Goal: Task Accomplishment & Management: Manage account settings

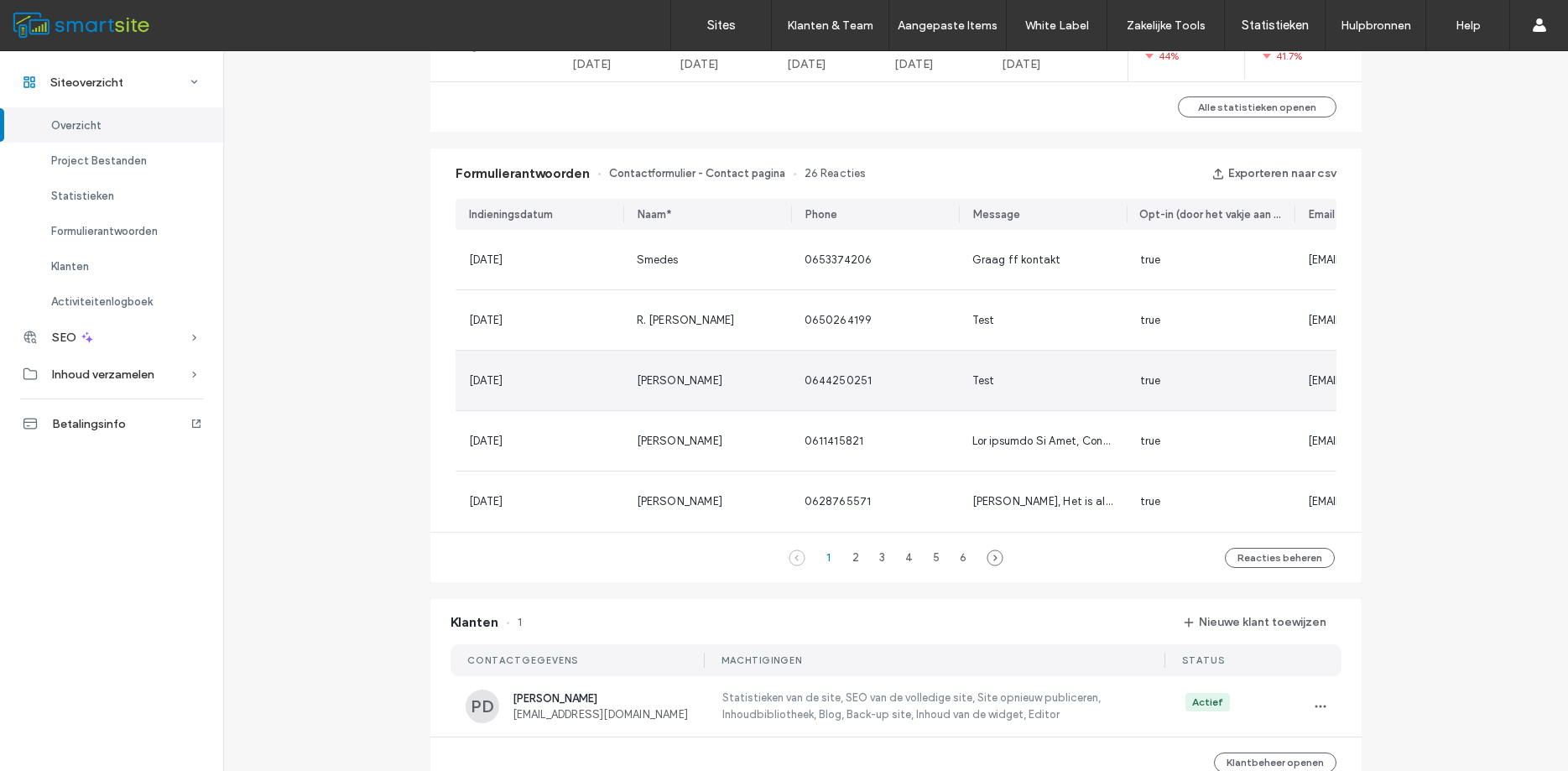
scroll to position [990, 0]
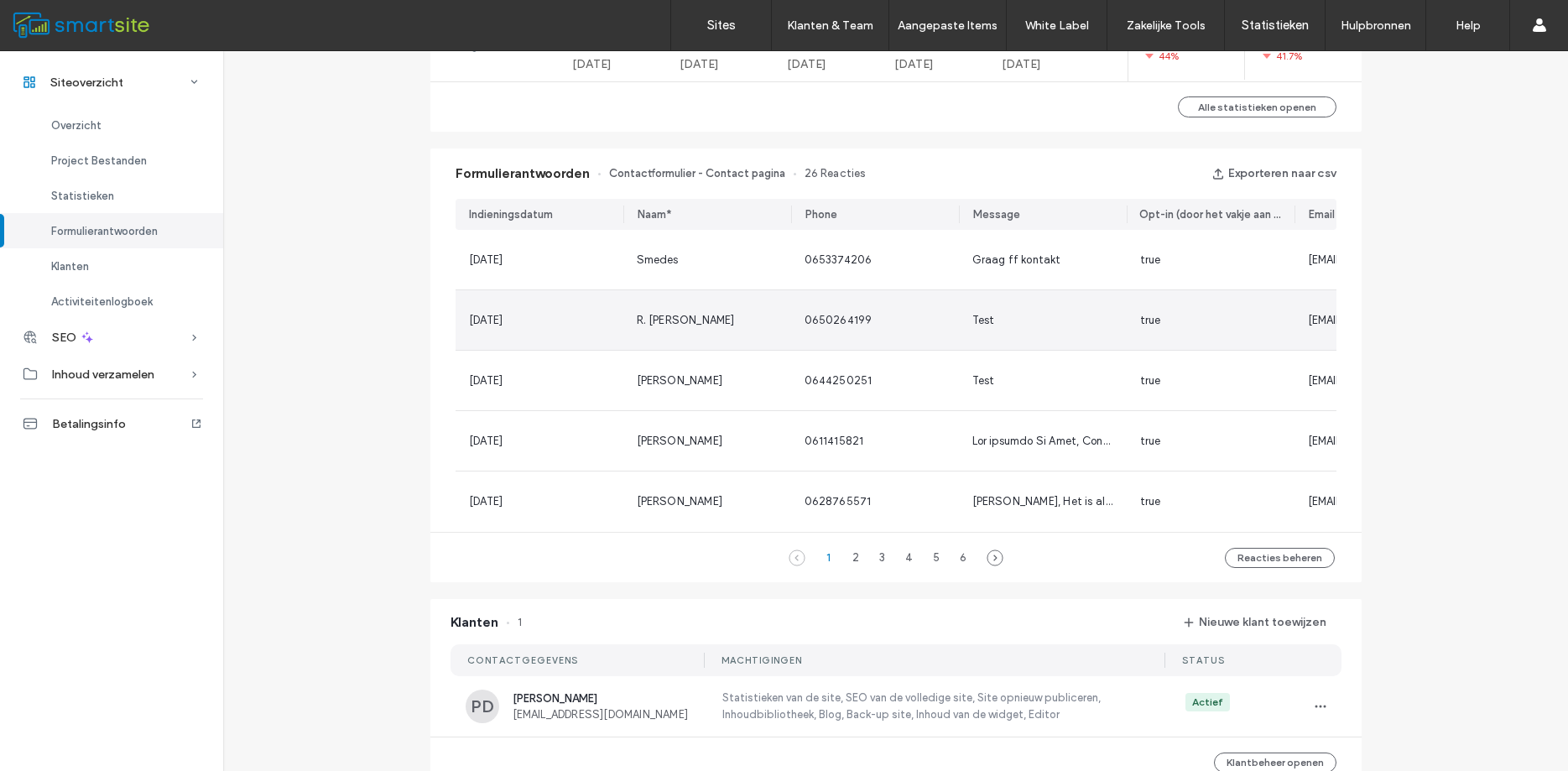
click at [1058, 320] on div "Test" at bounding box center [1042, 321] width 141 height 17
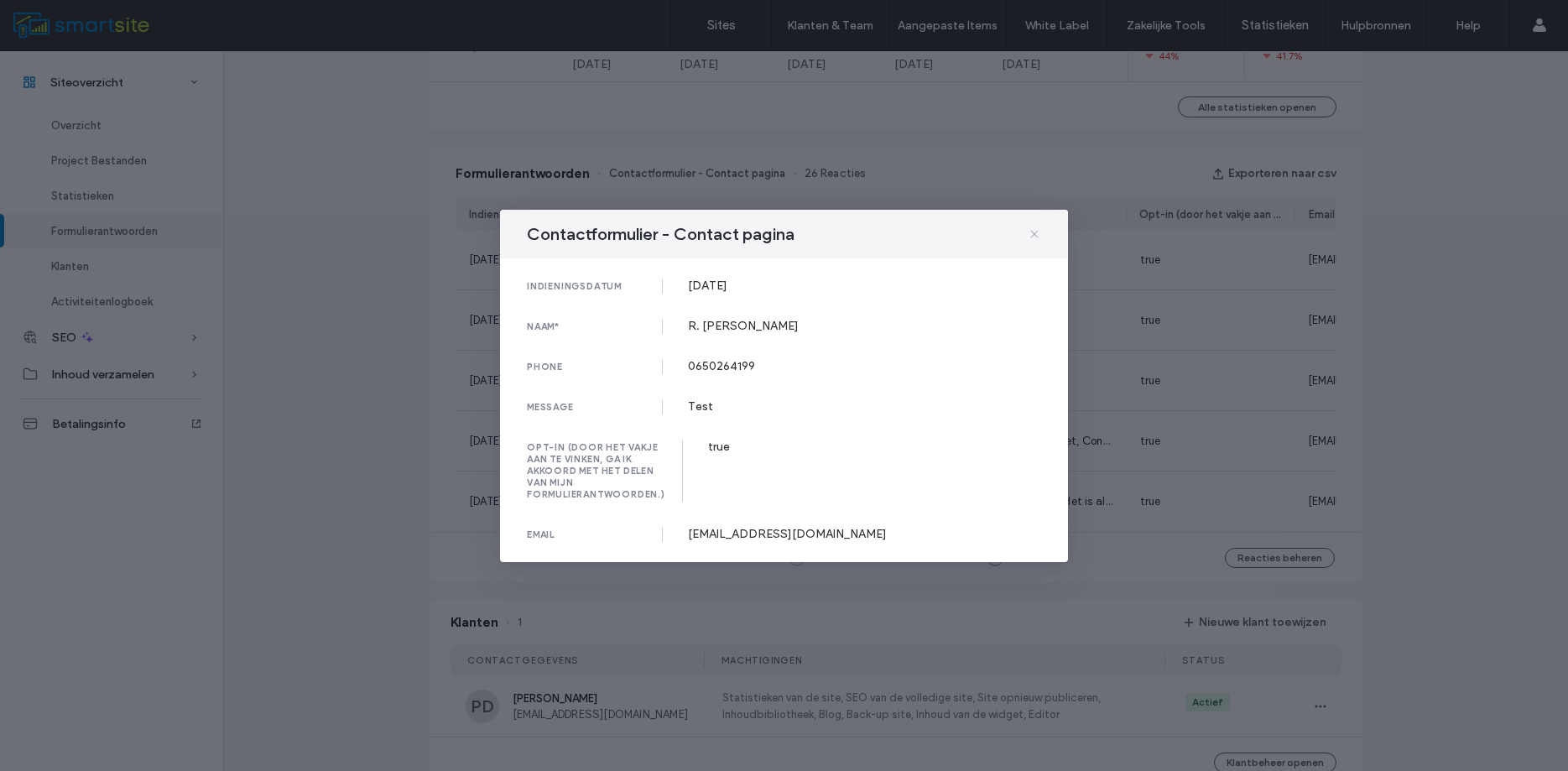
click at [1035, 231] on icon at bounding box center [1034, 234] width 13 height 13
click at [1034, 233] on div "Graag ff kontakt" at bounding box center [1042, 260] width 167 height 60
click at [1040, 233] on icon at bounding box center [1034, 234] width 13 height 13
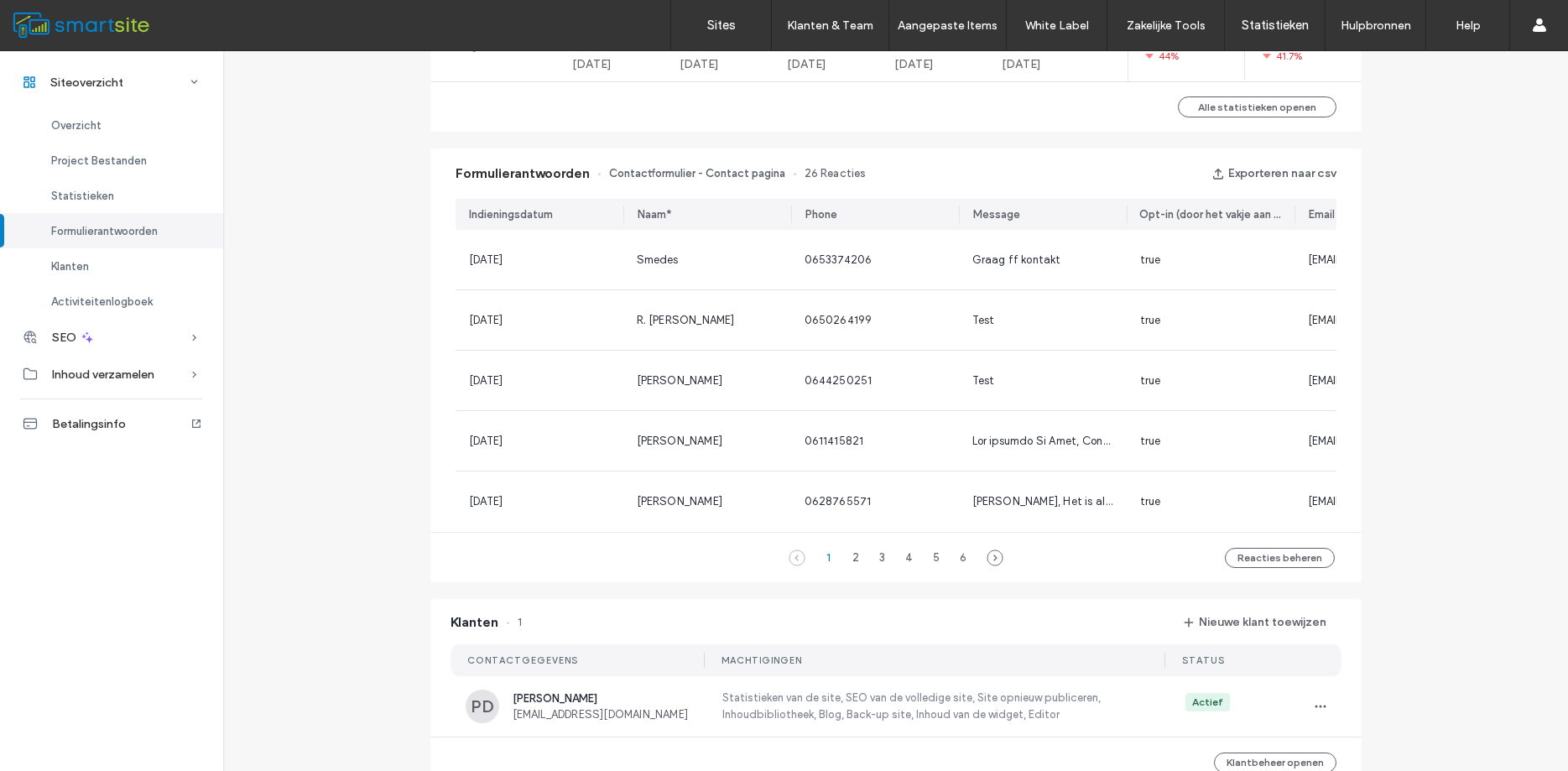
click at [1037, 232] on div "Graag ff kontakt" at bounding box center [1042, 260] width 167 height 60
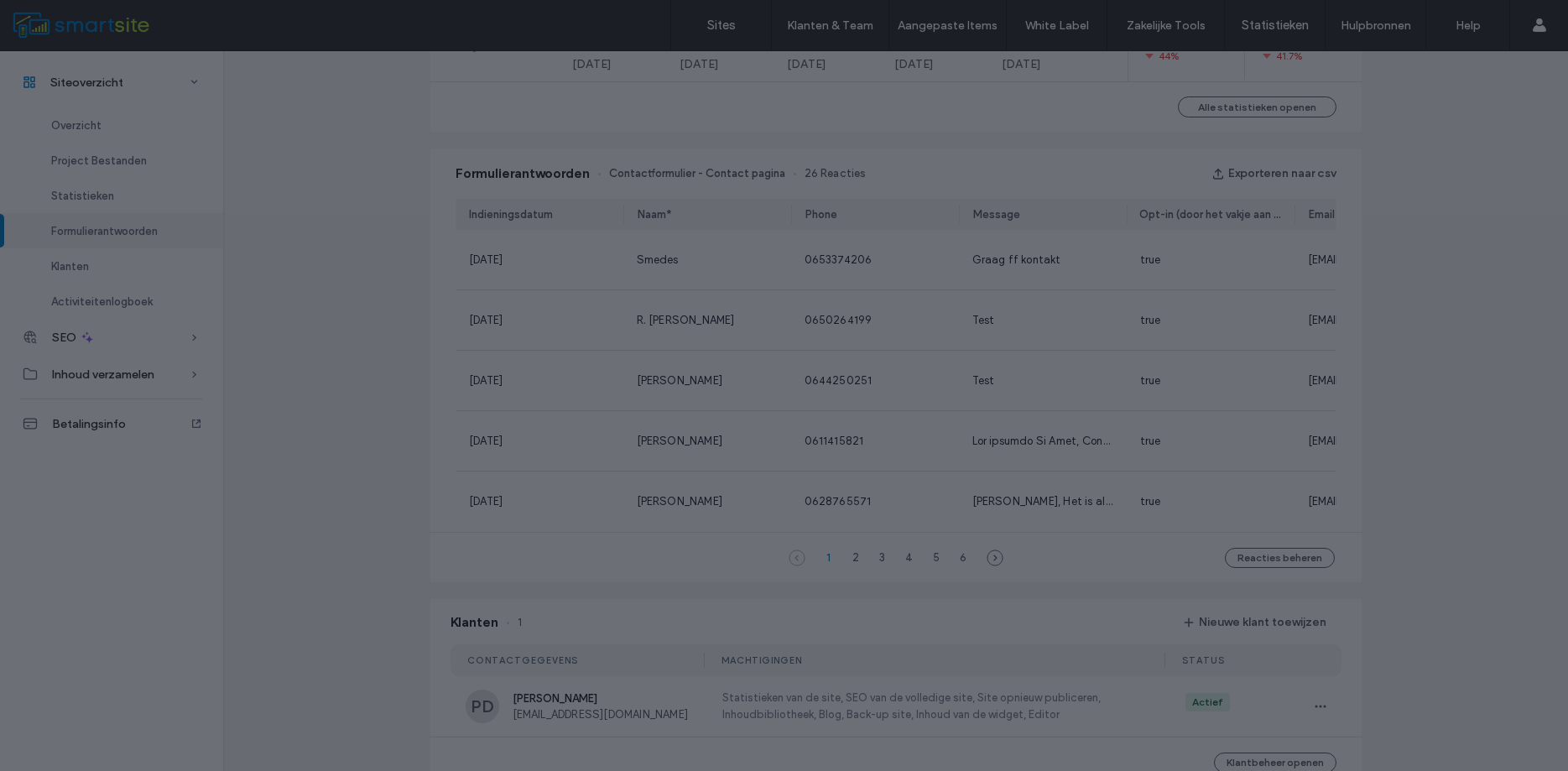
click at [1035, 234] on div at bounding box center [784, 385] width 1568 height 771
click at [1034, 235] on div "Graag ff kontakt" at bounding box center [1042, 260] width 167 height 60
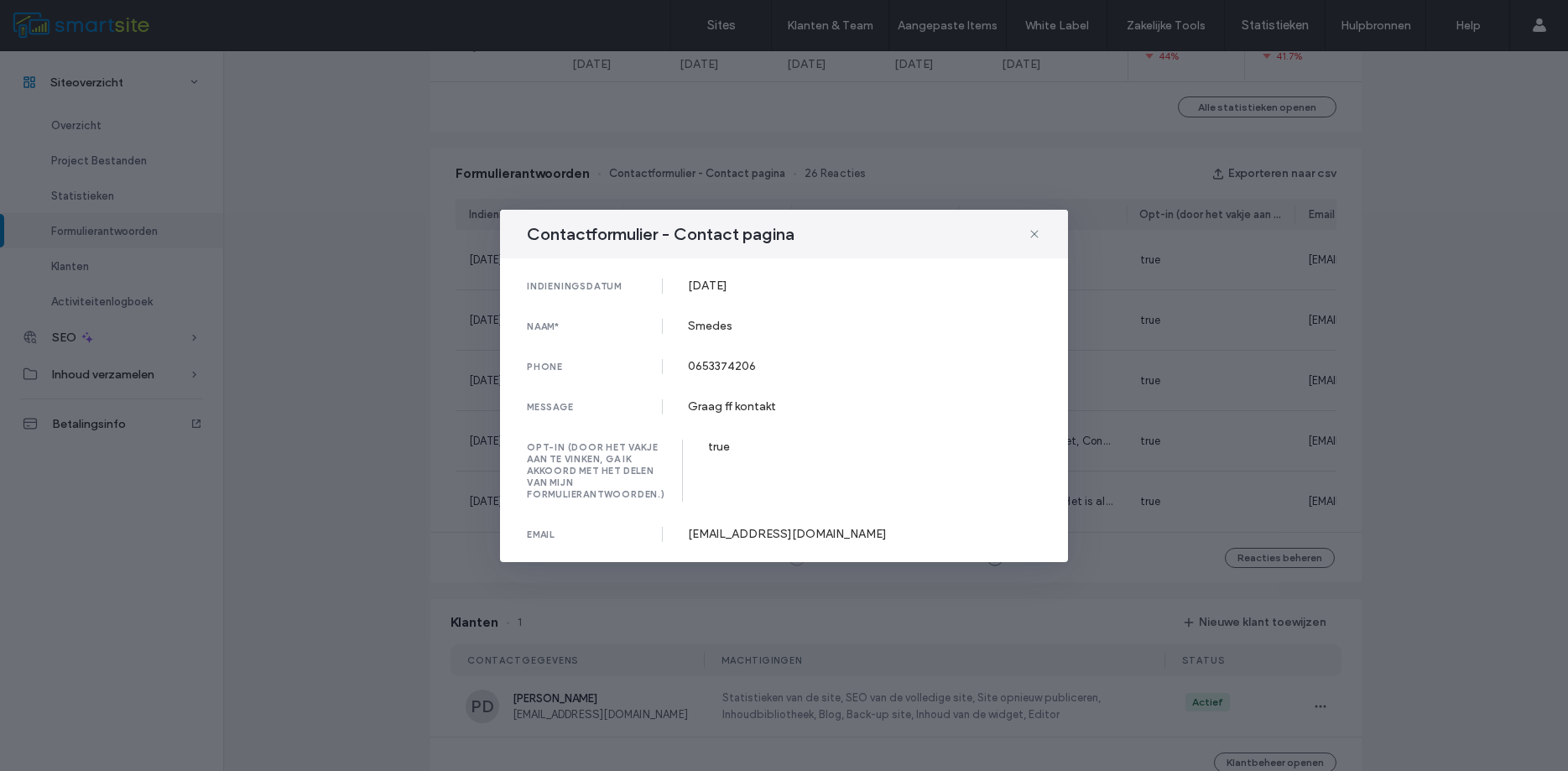
click at [1452, 317] on div "Contactformulier - Contact pagina indieningsdatum 14 Aug, 2025 naam* Smedes pho…" at bounding box center [784, 385] width 1568 height 771
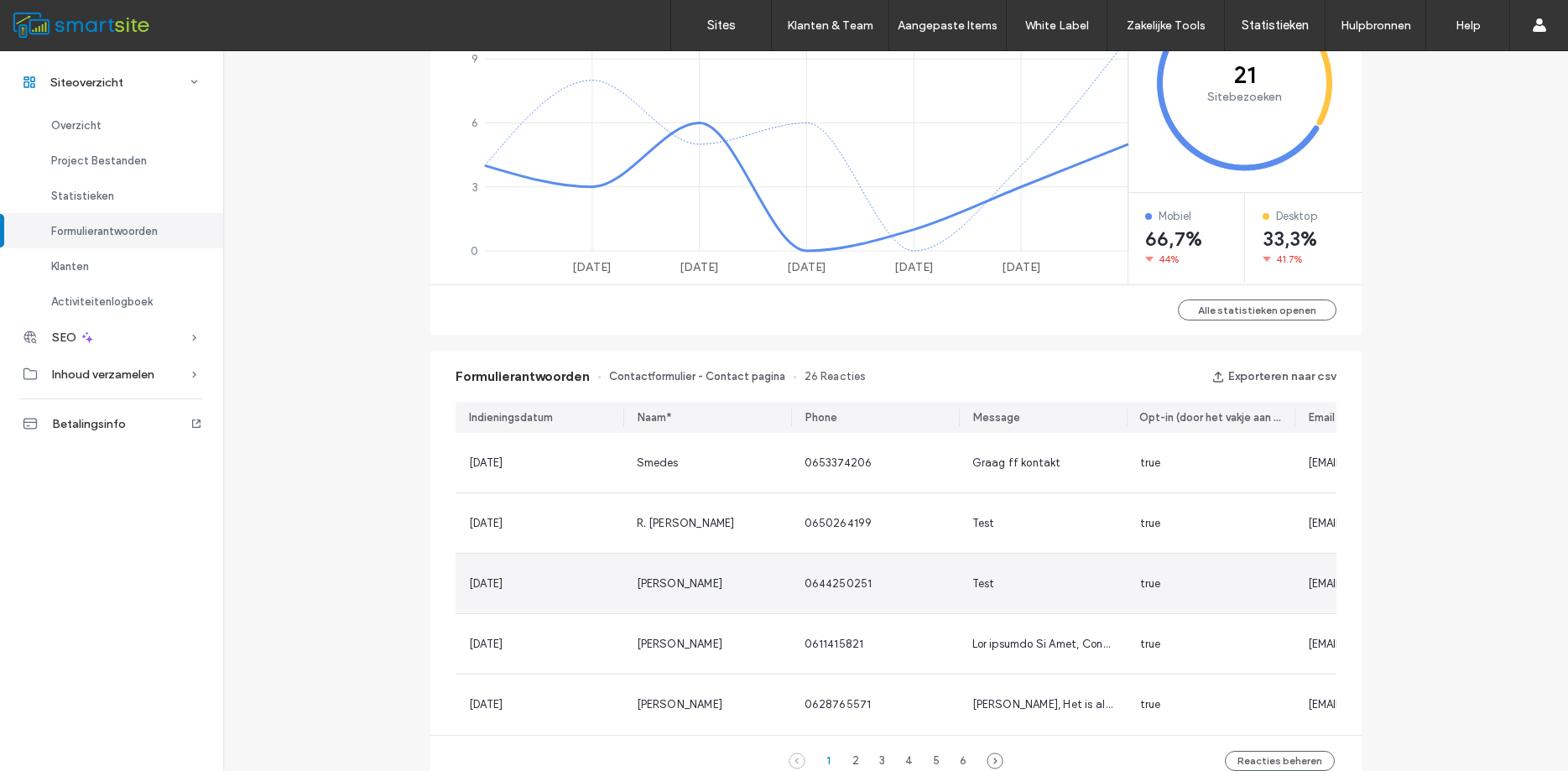
scroll to position [839, 0]
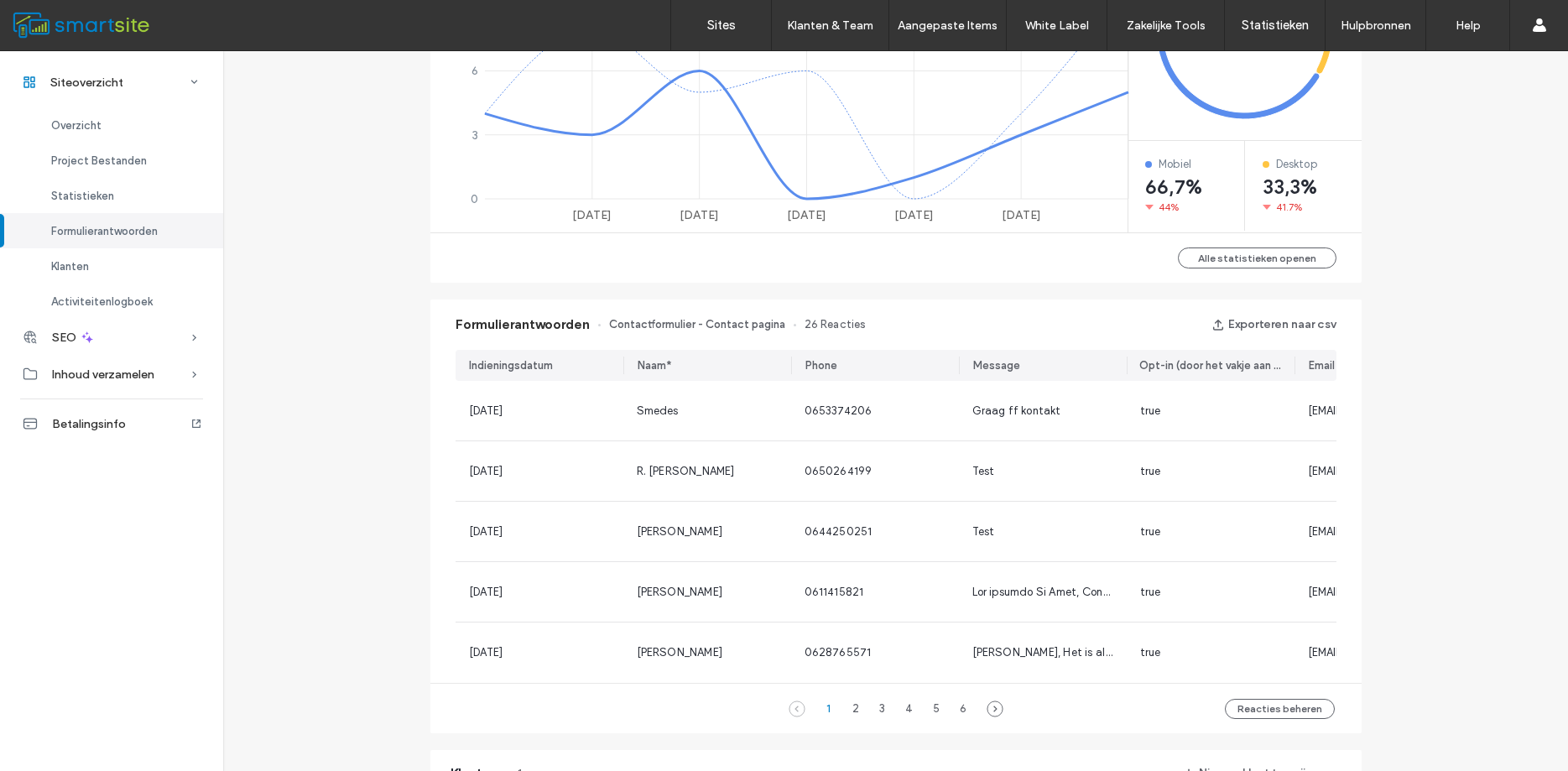
scroll to position [613, 0]
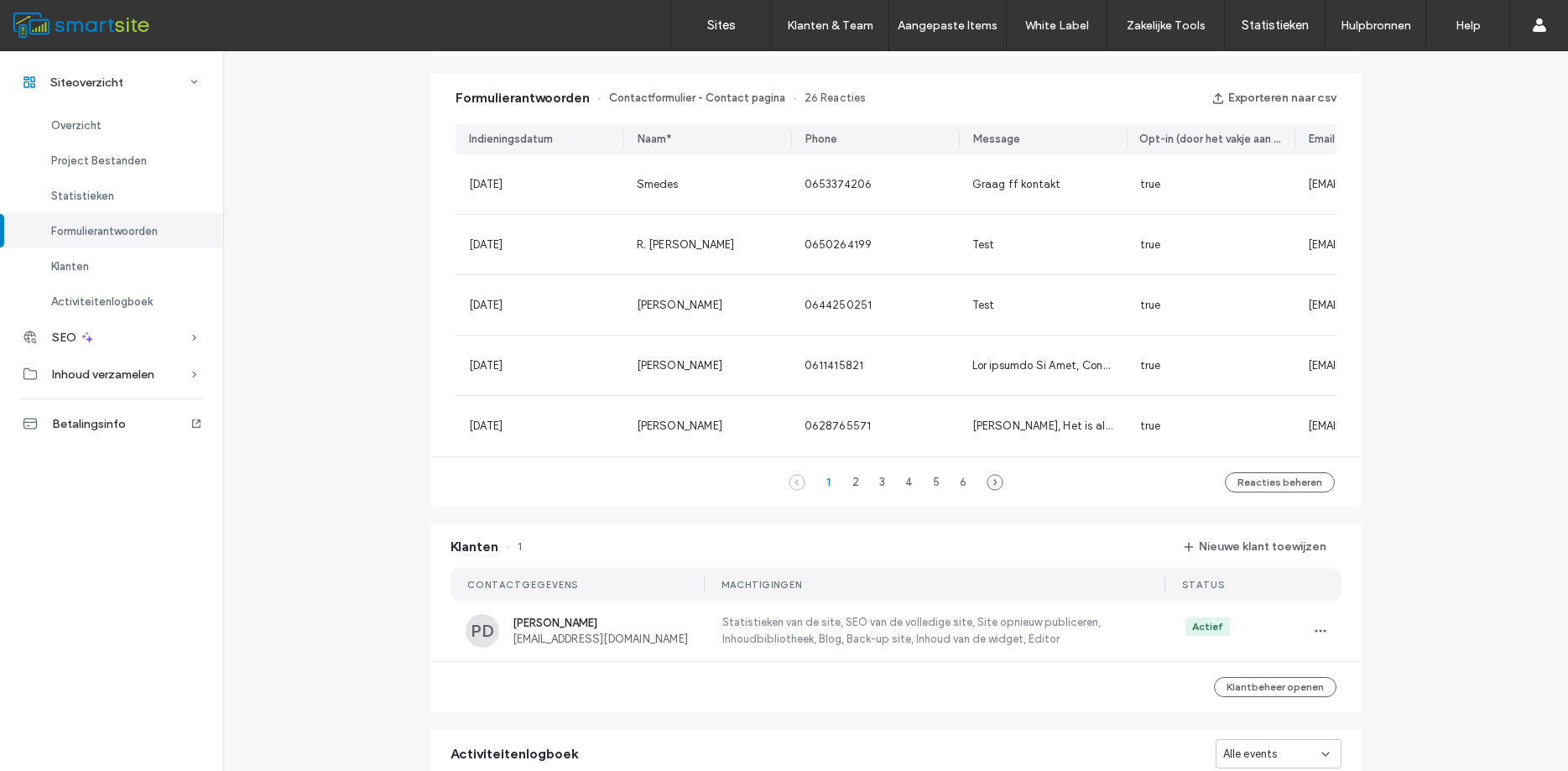
scroll to position [1292, 0]
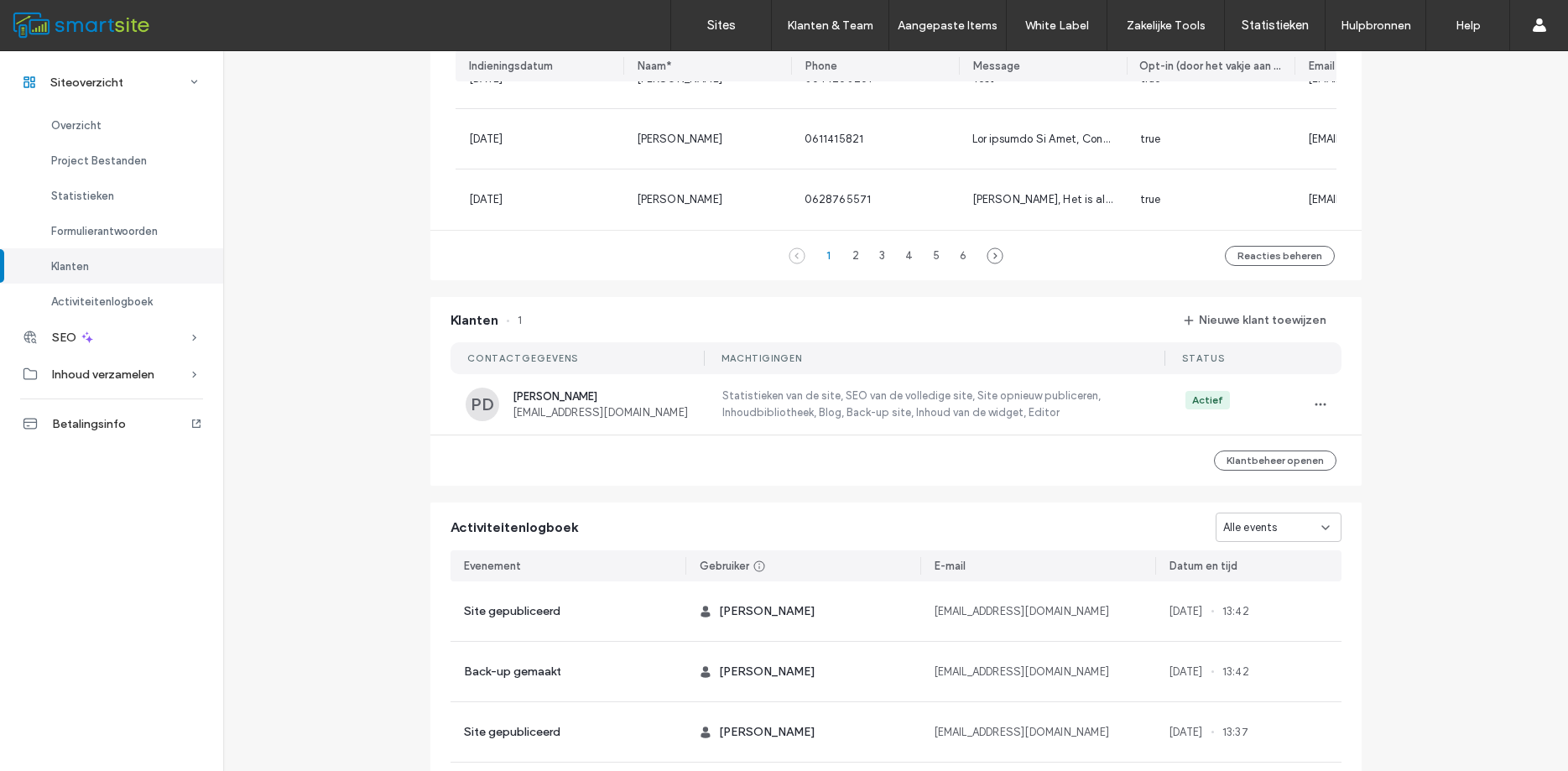
scroll to position [1544, 0]
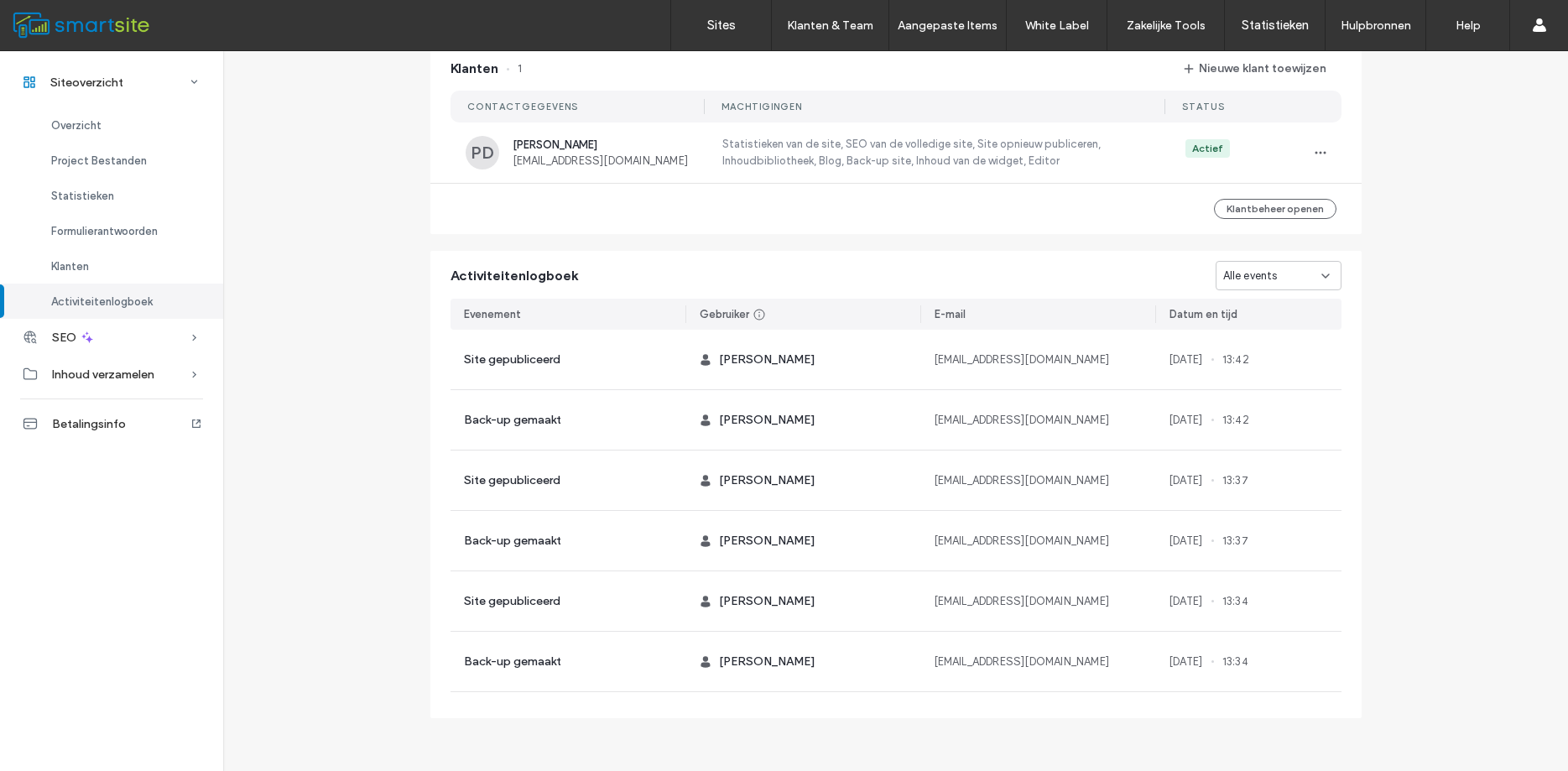
scroll to position [1392, 0]
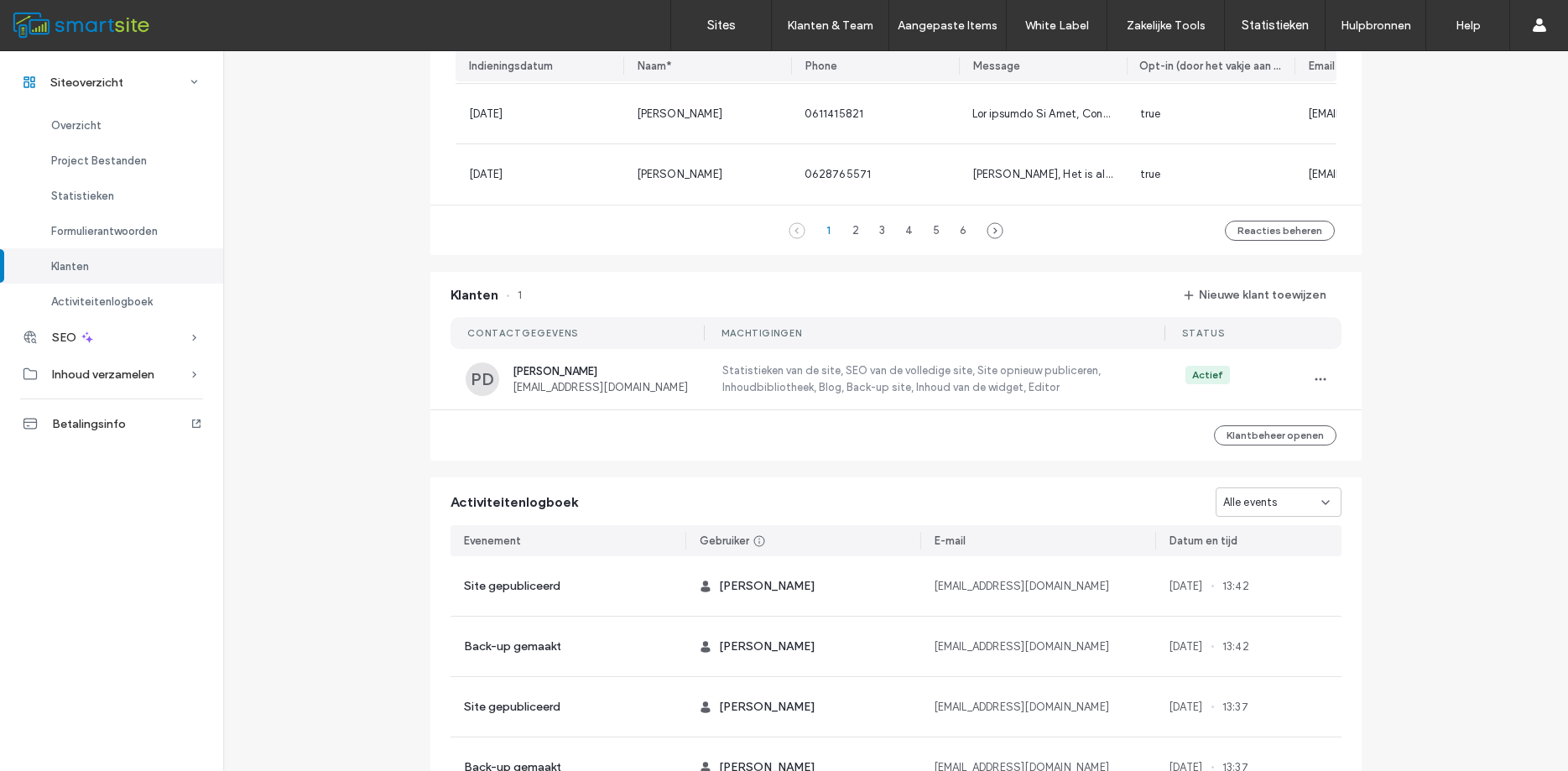
scroll to position [1469, 0]
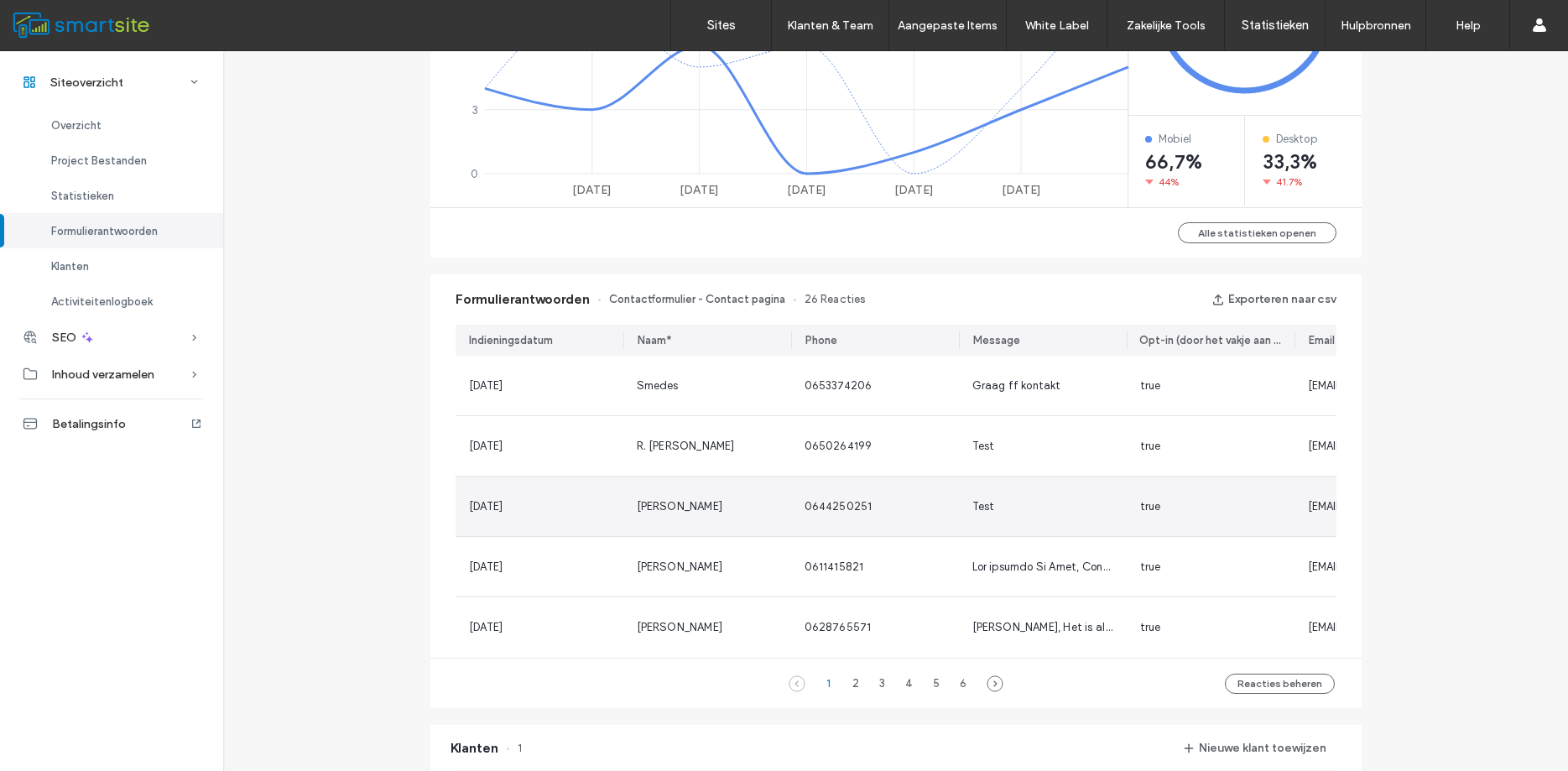
scroll to position [1015, 0]
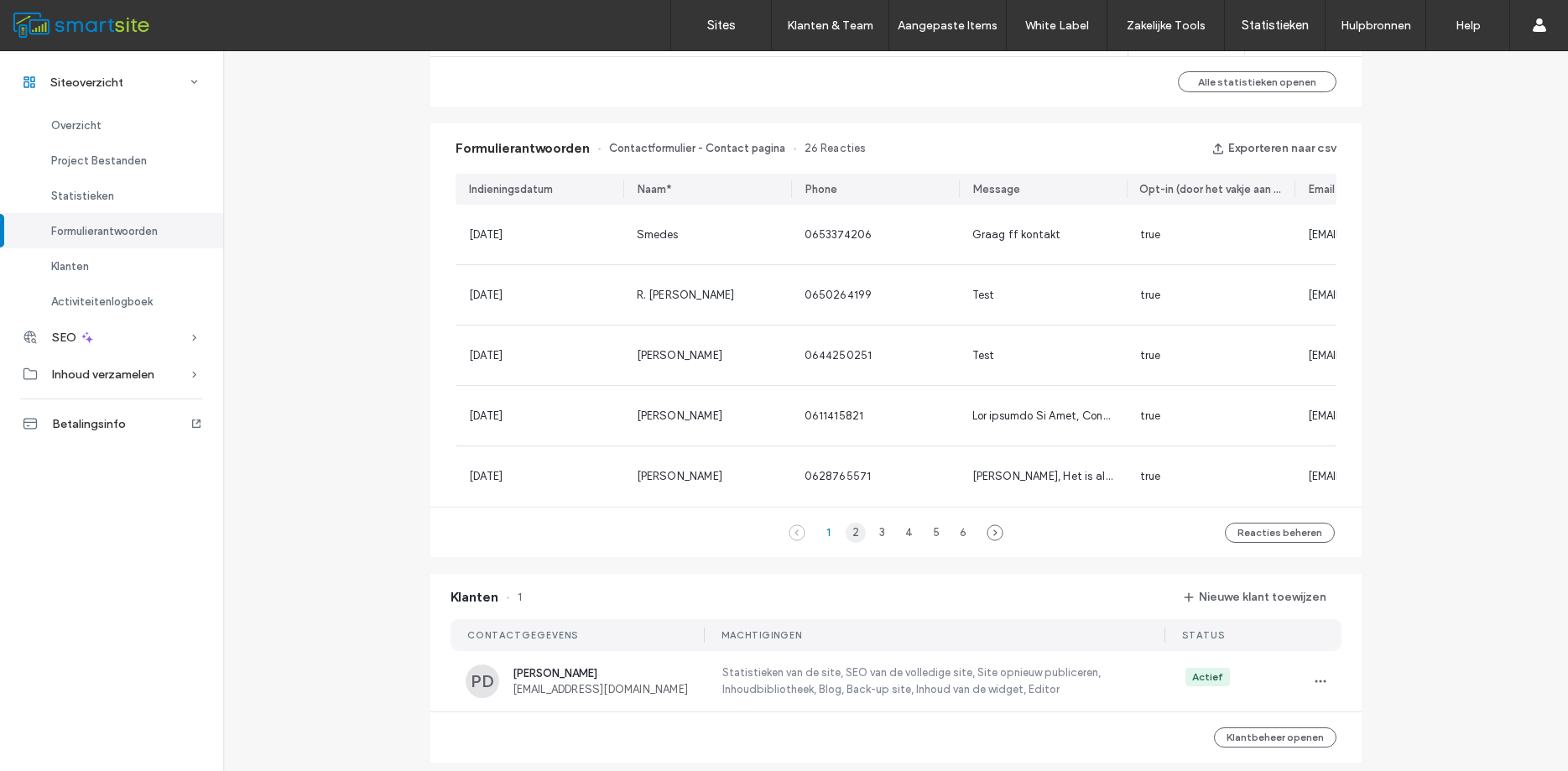
click at [859, 531] on div "2" at bounding box center [855, 533] width 20 height 20
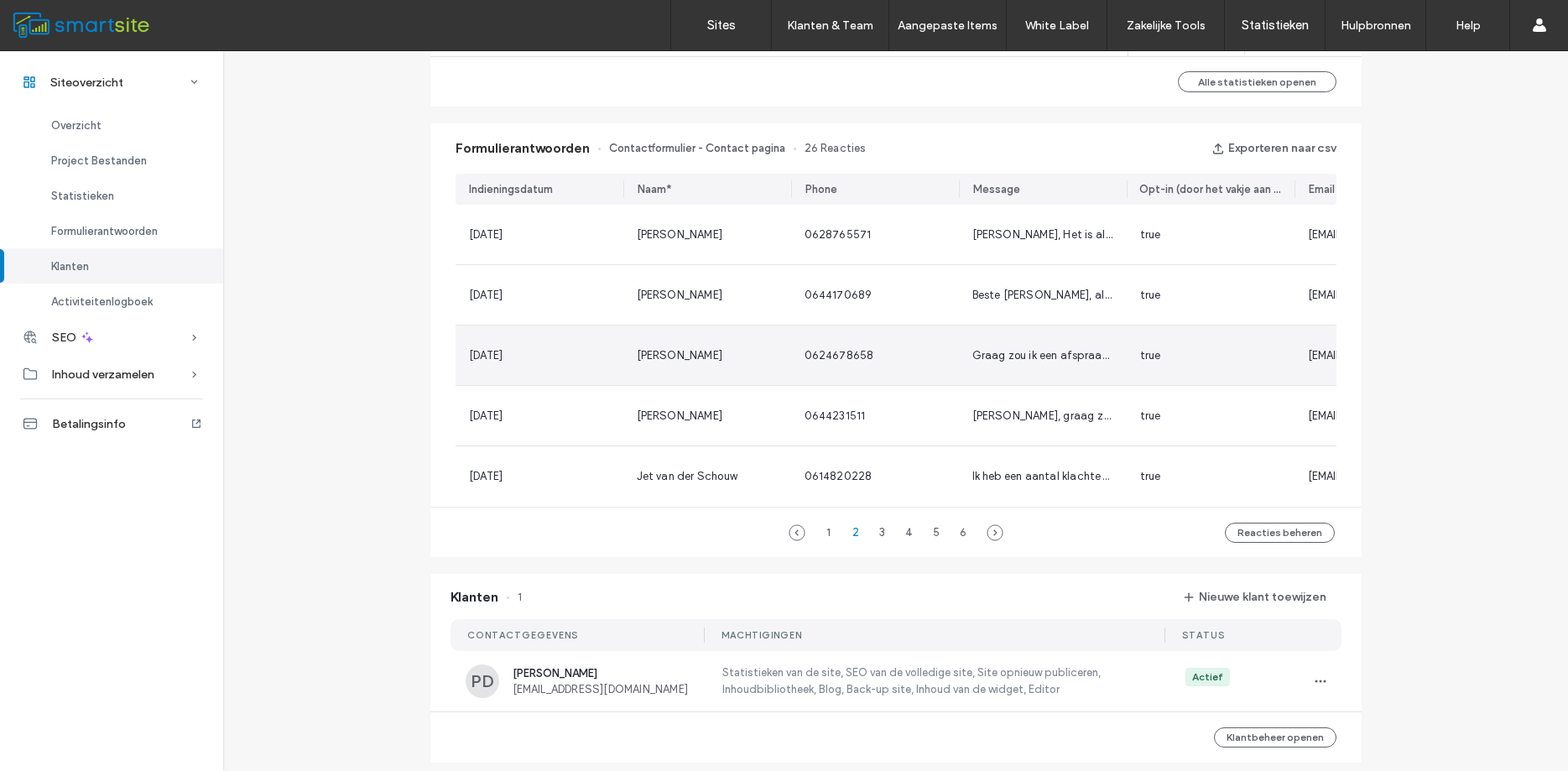
scroll to position [864, 0]
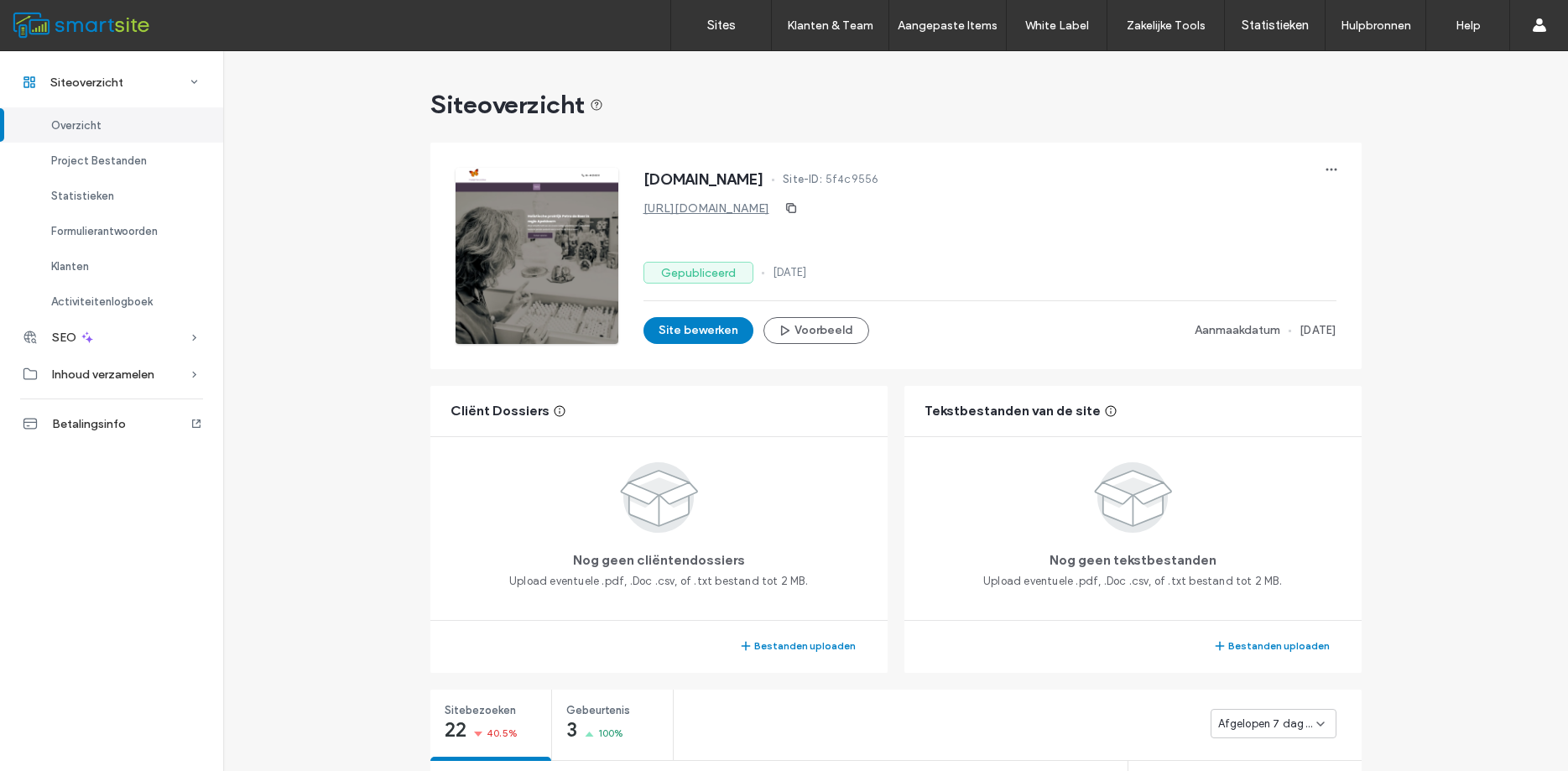
click at [73, 126] on span "Overzicht" at bounding box center [76, 125] width 50 height 13
click at [67, 118] on div "Overzicht" at bounding box center [111, 124] width 223 height 35
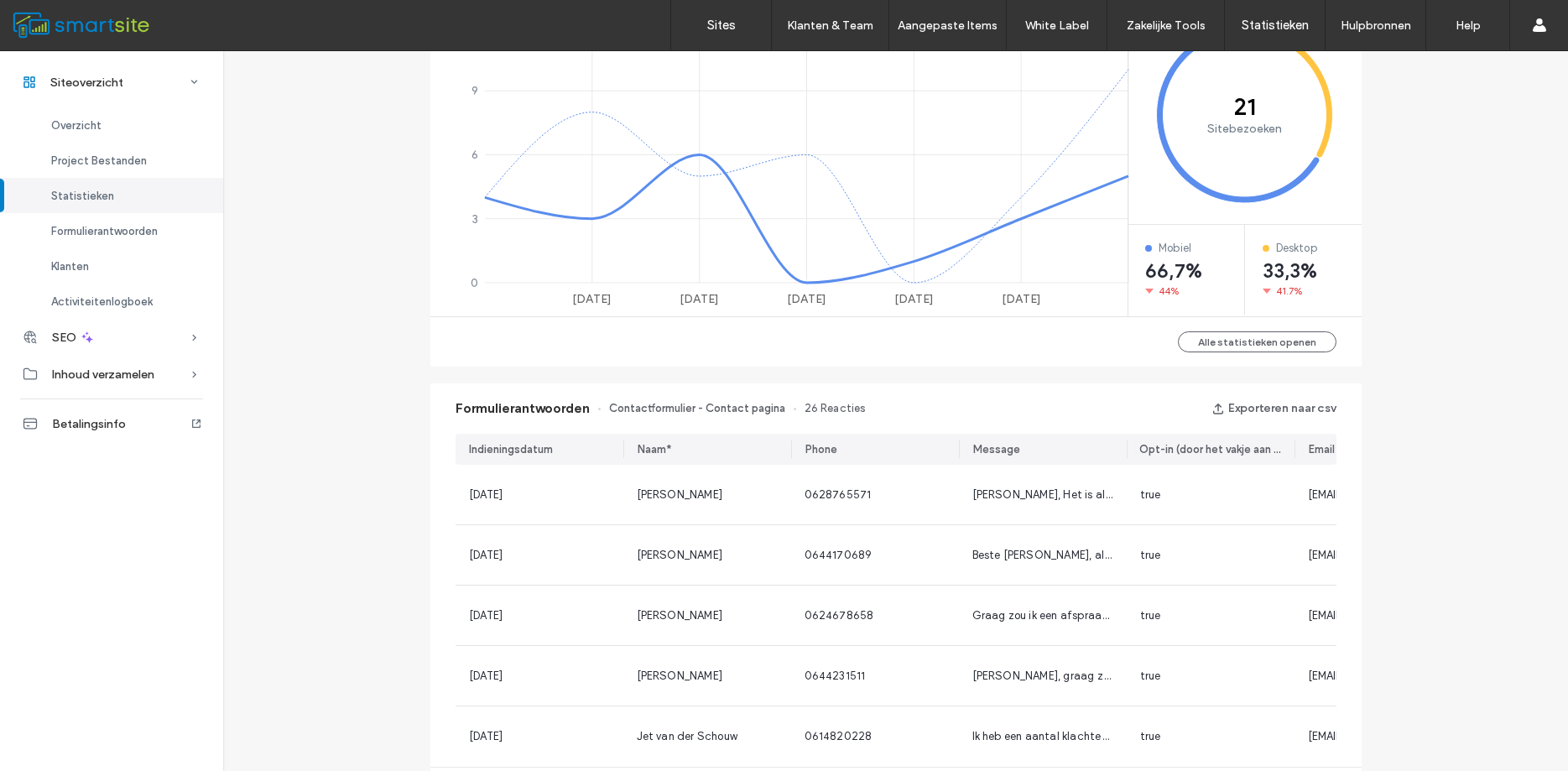
scroll to position [906, 0]
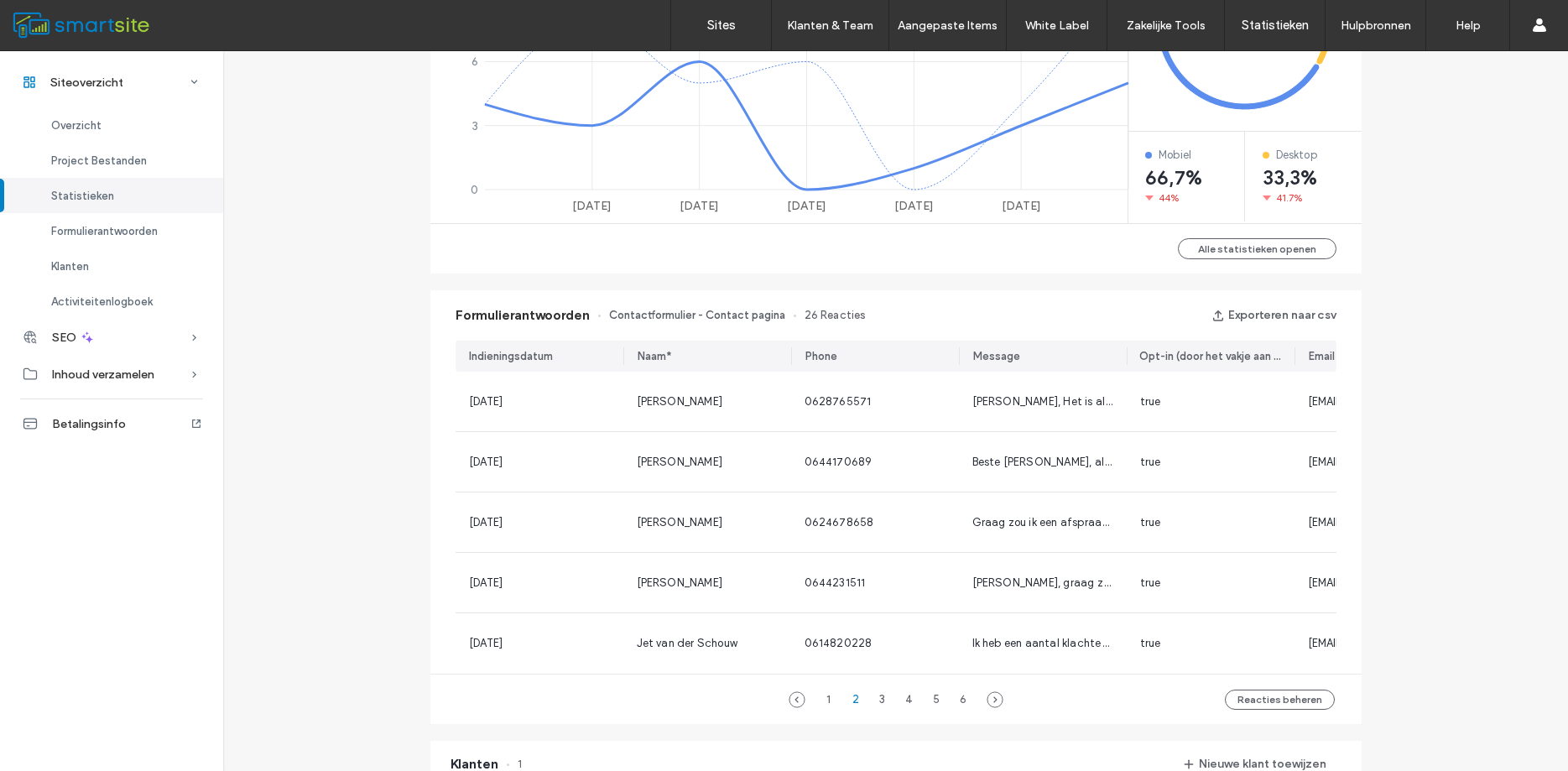
scroll to position [755, 0]
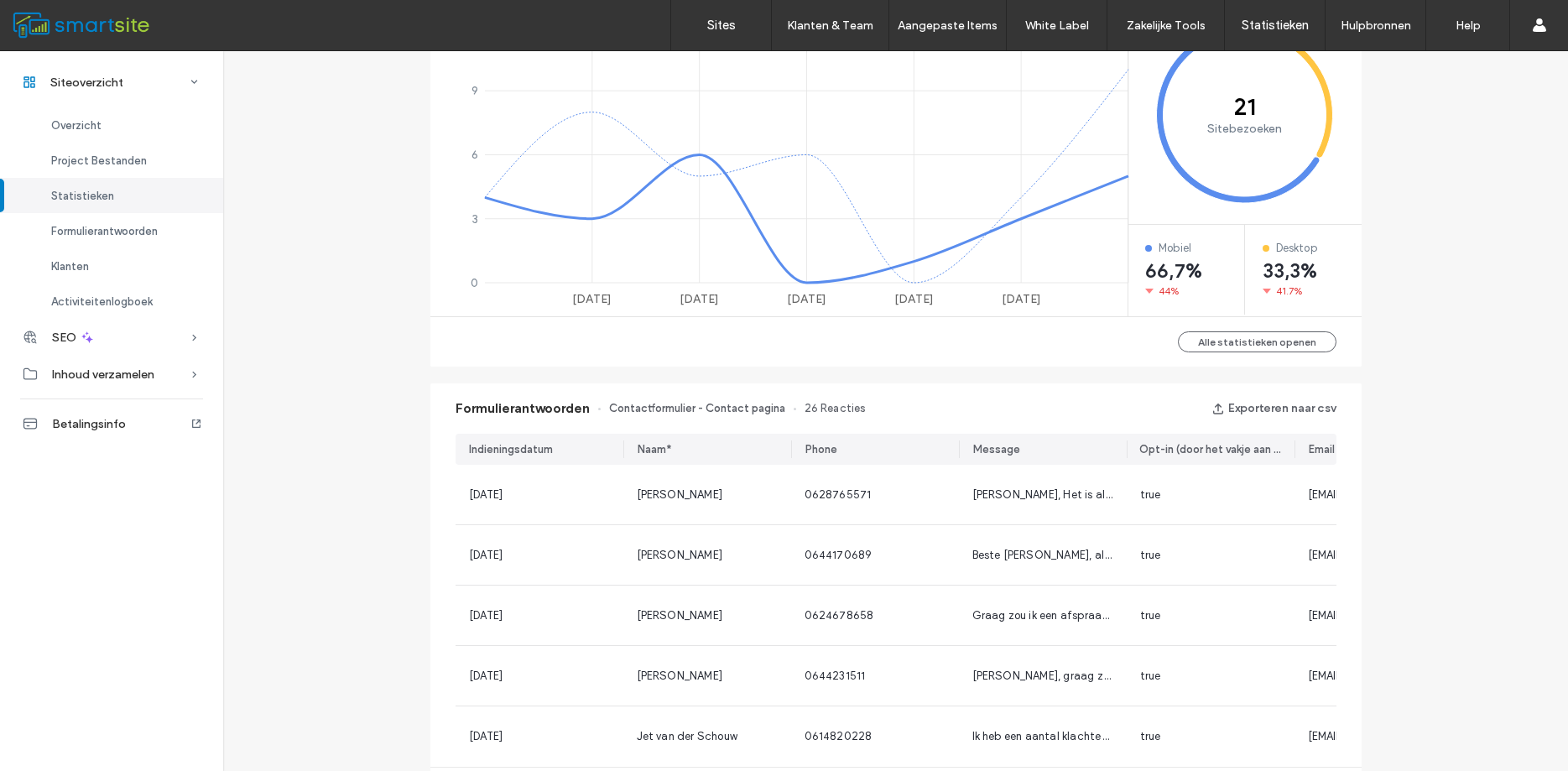
scroll to position [1058, 0]
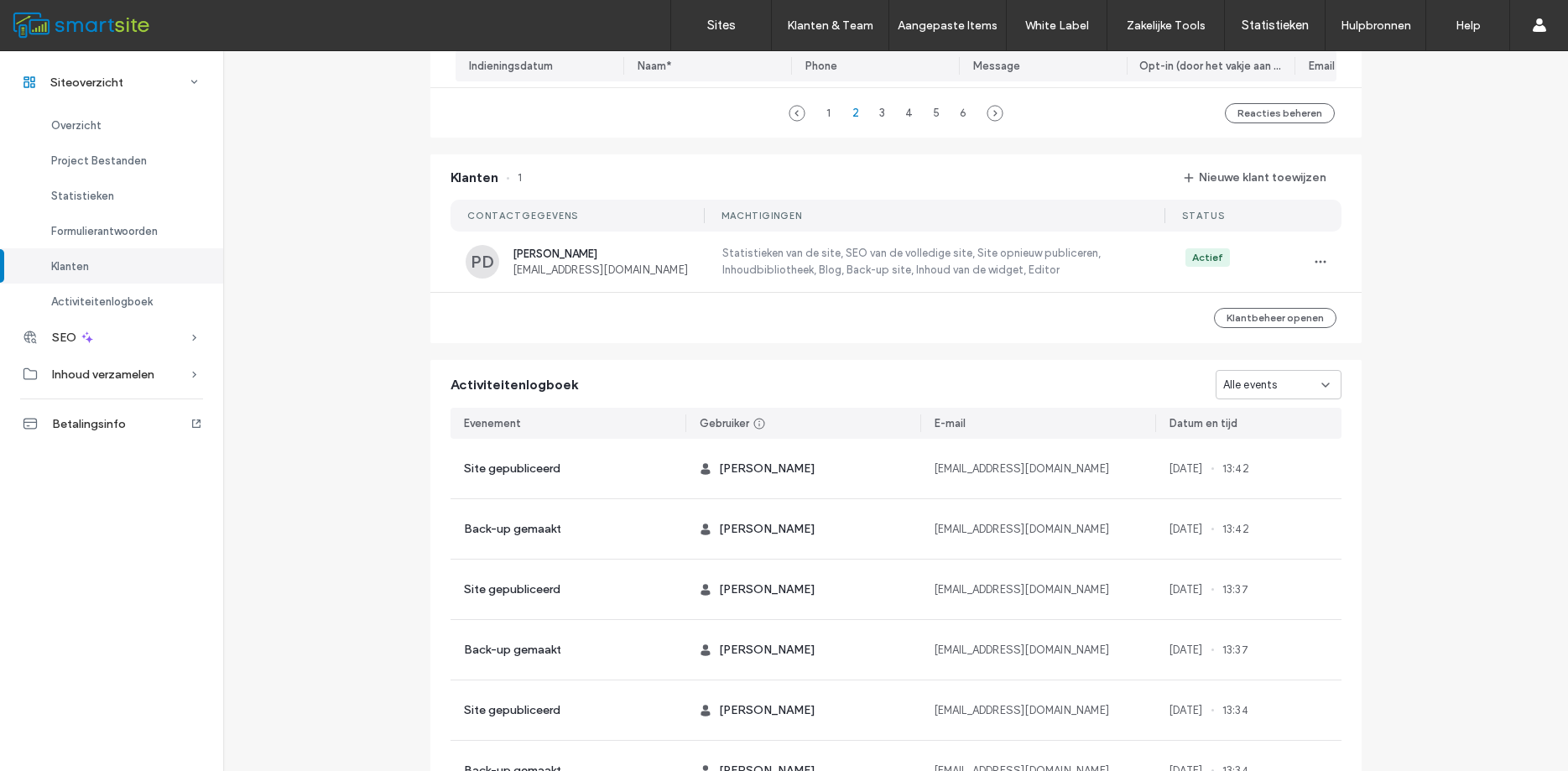
scroll to position [1544, 0]
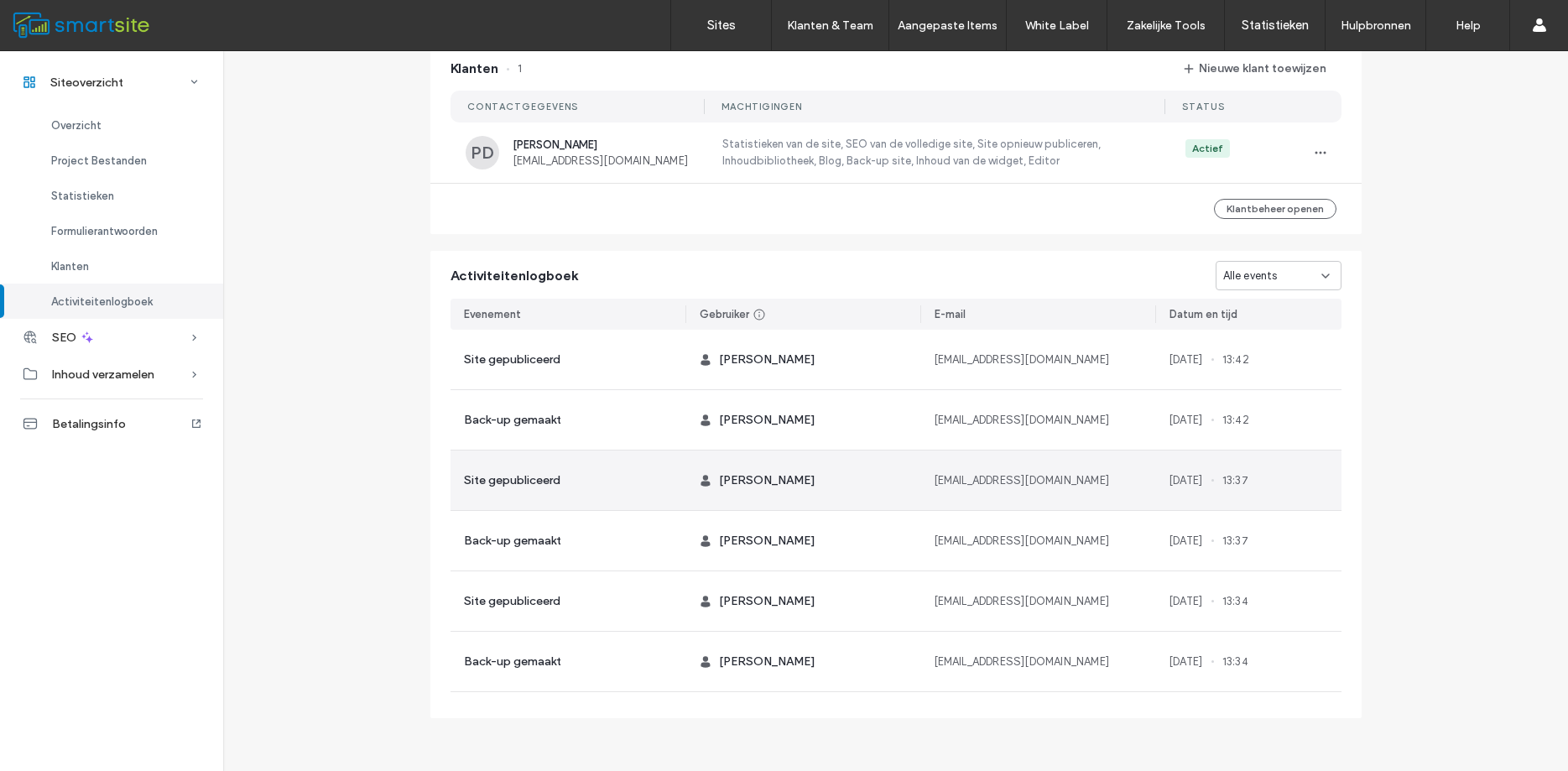
scroll to position [1398, 0]
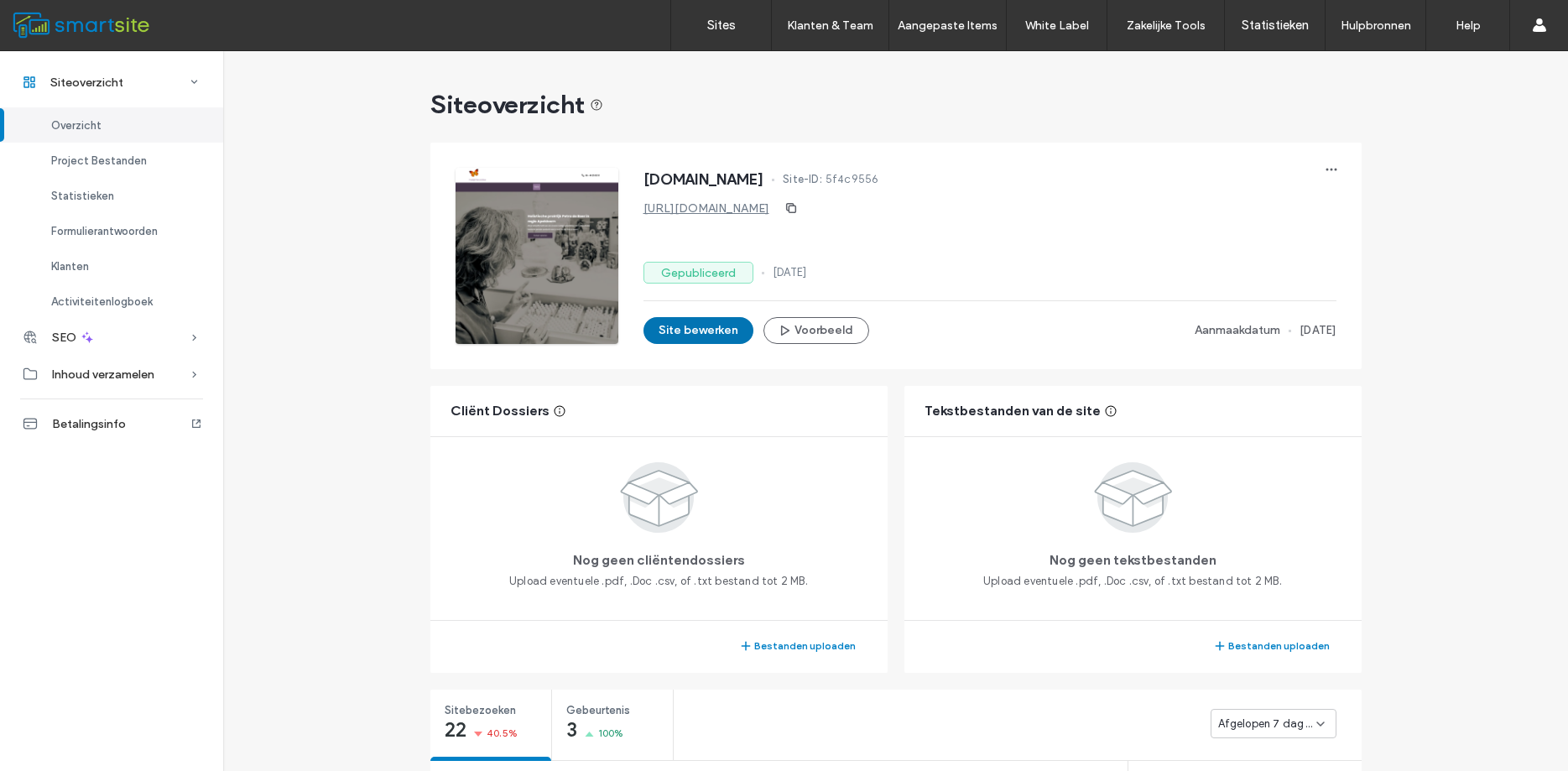
click at [719, 337] on button "Site bewerken" at bounding box center [698, 330] width 110 height 27
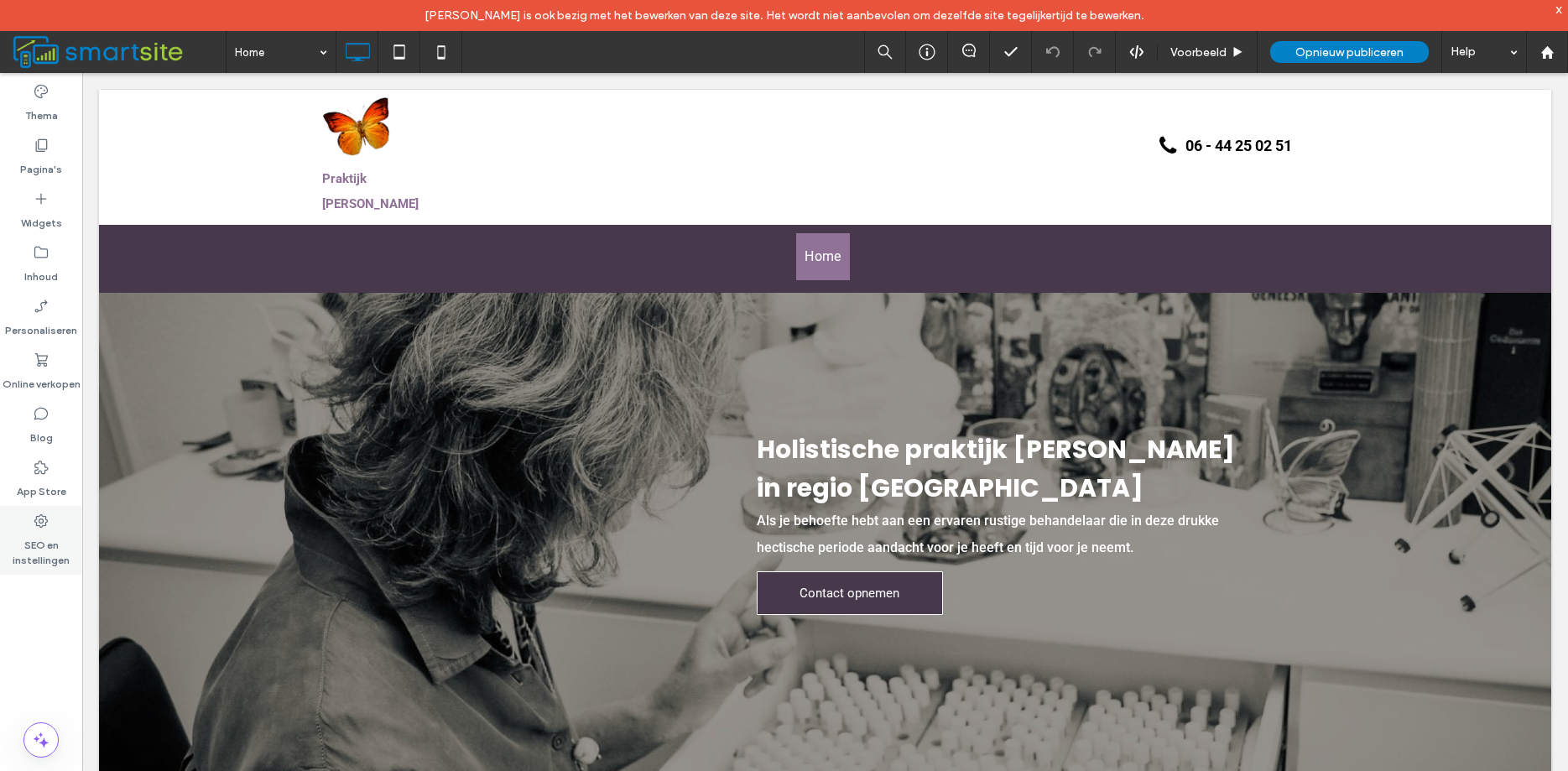
click at [39, 543] on label "SEO en instellingen" at bounding box center [41, 548] width 82 height 39
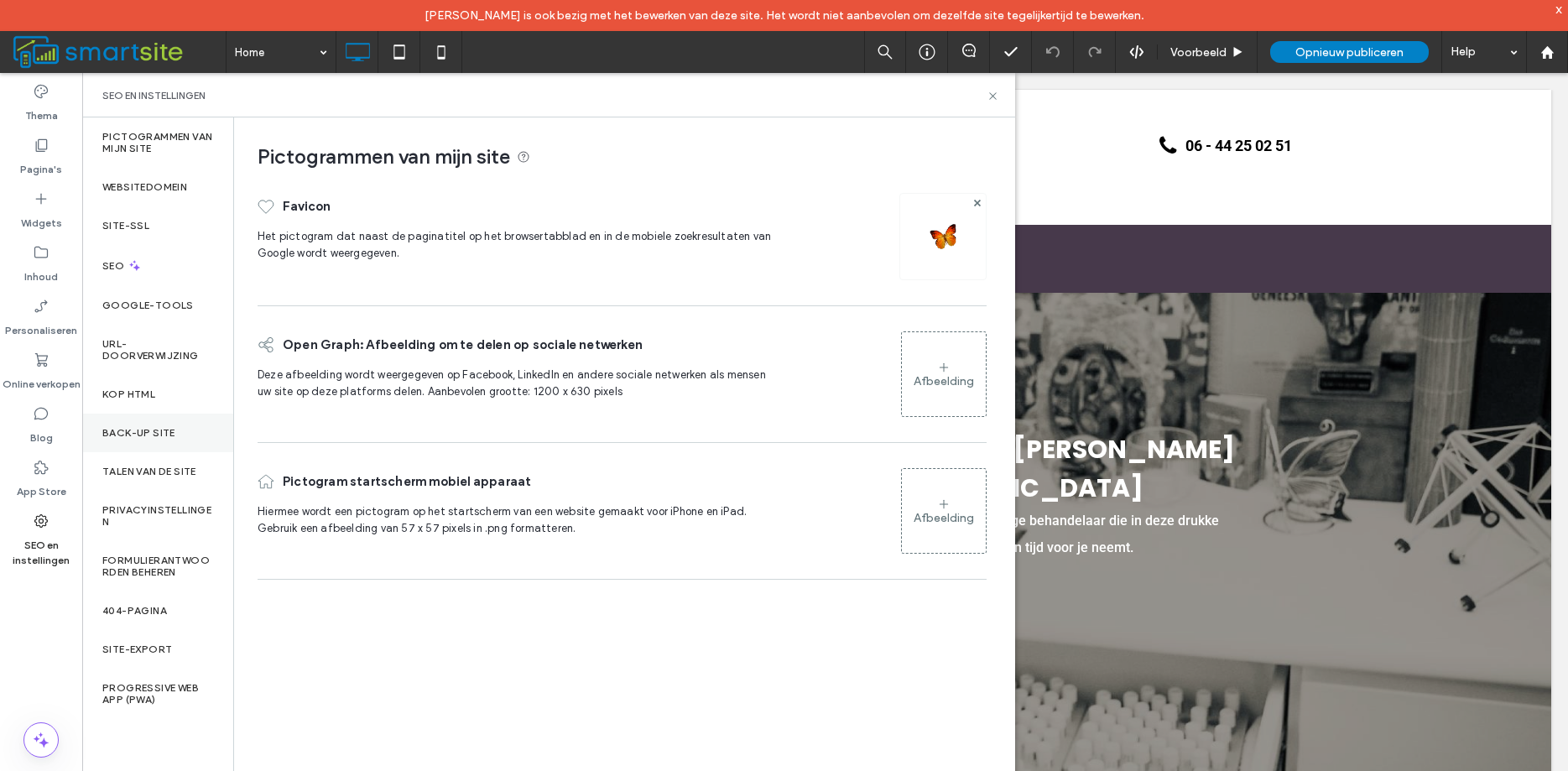
click at [129, 428] on label "Back-up site" at bounding box center [139, 433] width 73 height 12
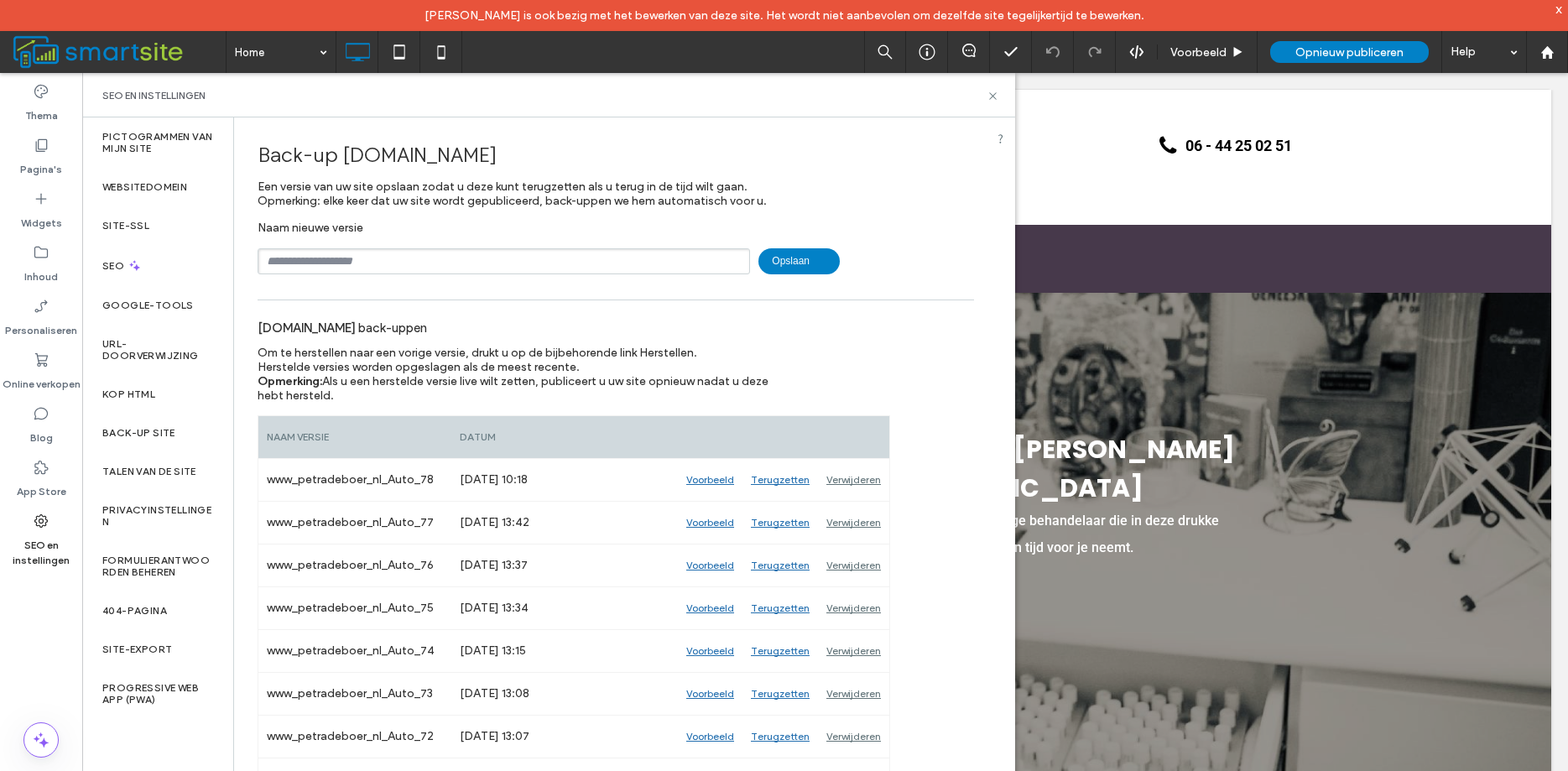
click at [302, 258] on input "text" at bounding box center [504, 261] width 493 height 26
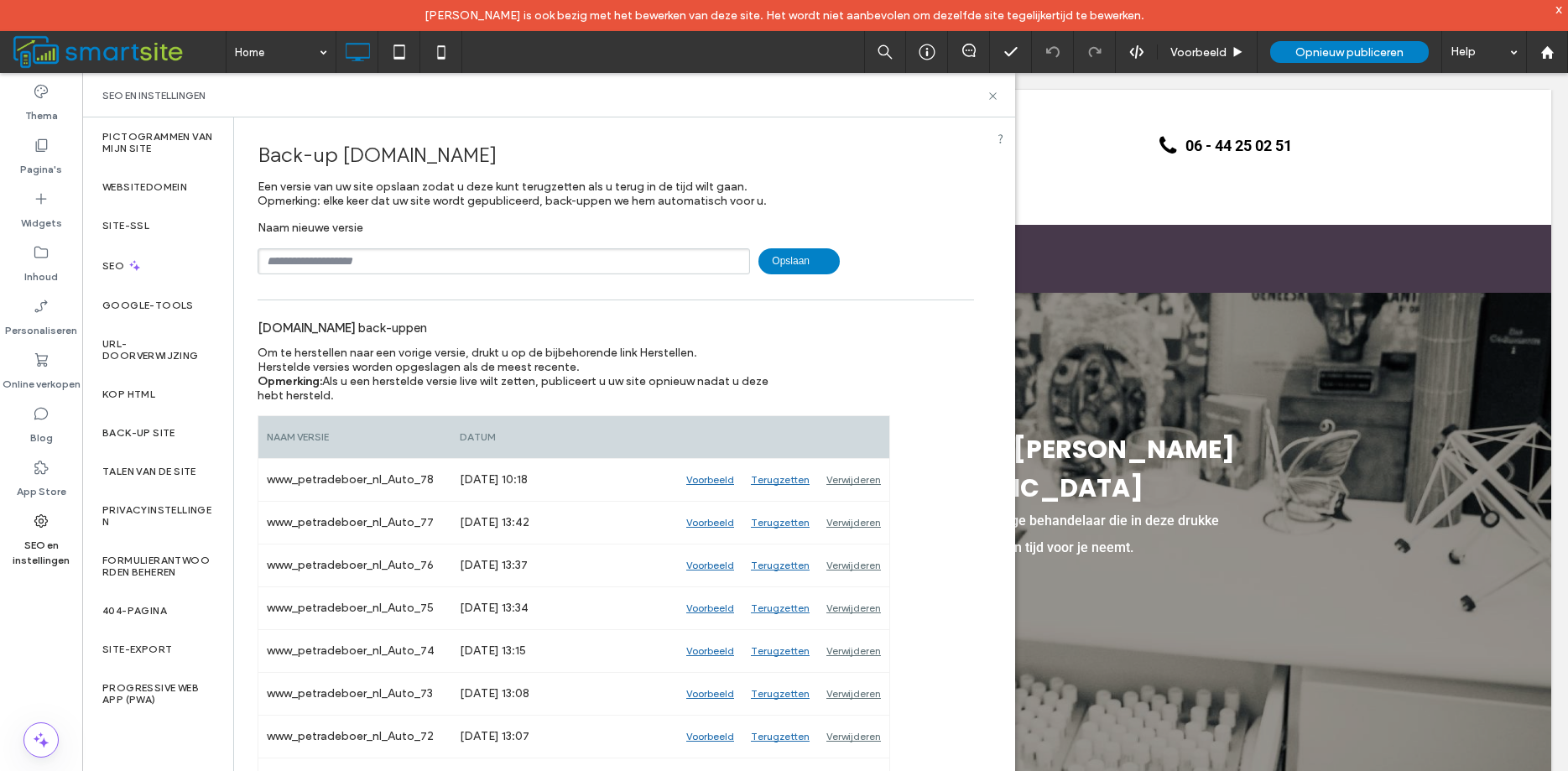
click at [418, 260] on input "text" at bounding box center [504, 261] width 493 height 26
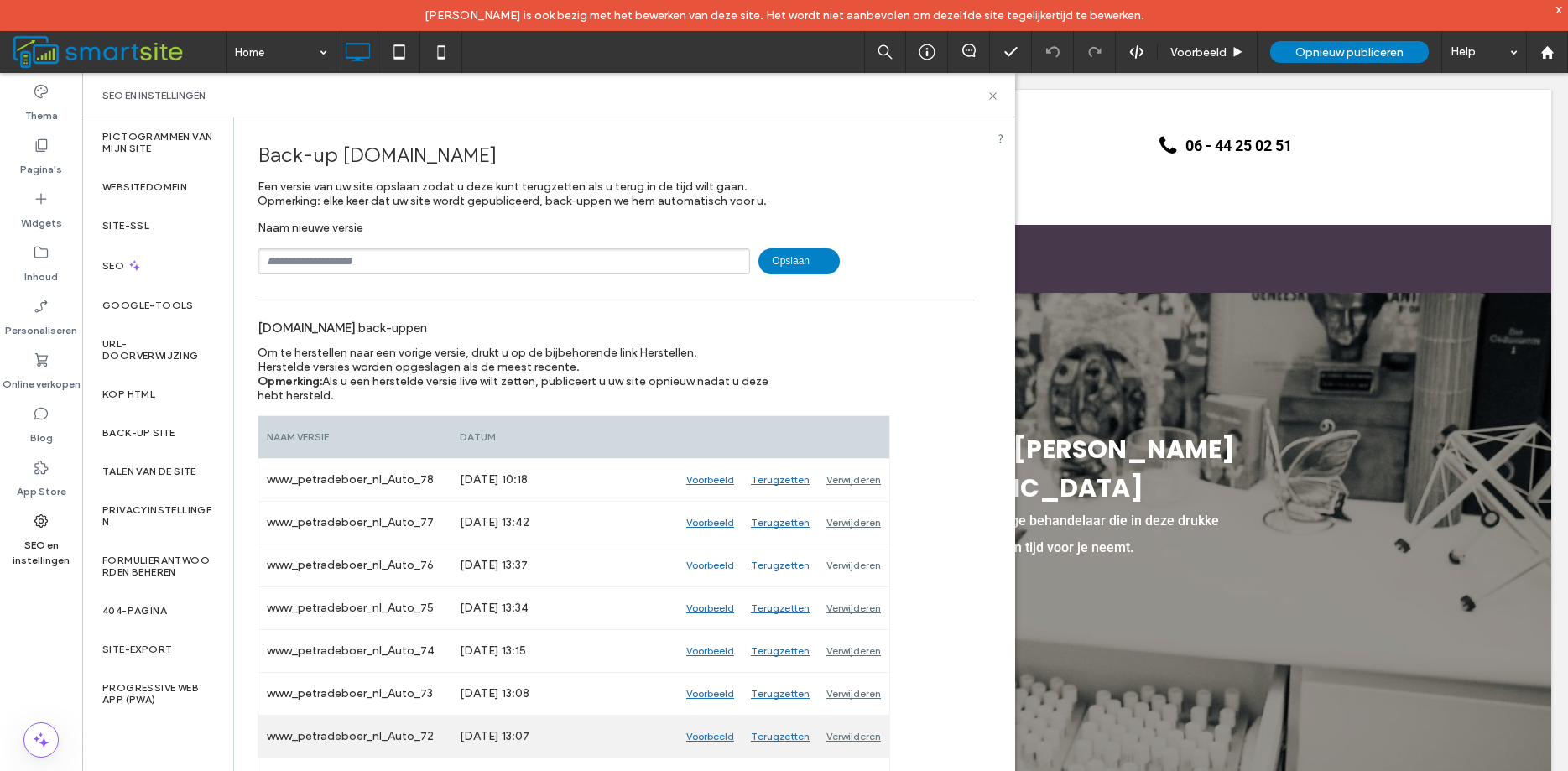
click at [442, 257] on input "text" at bounding box center [504, 261] width 493 height 26
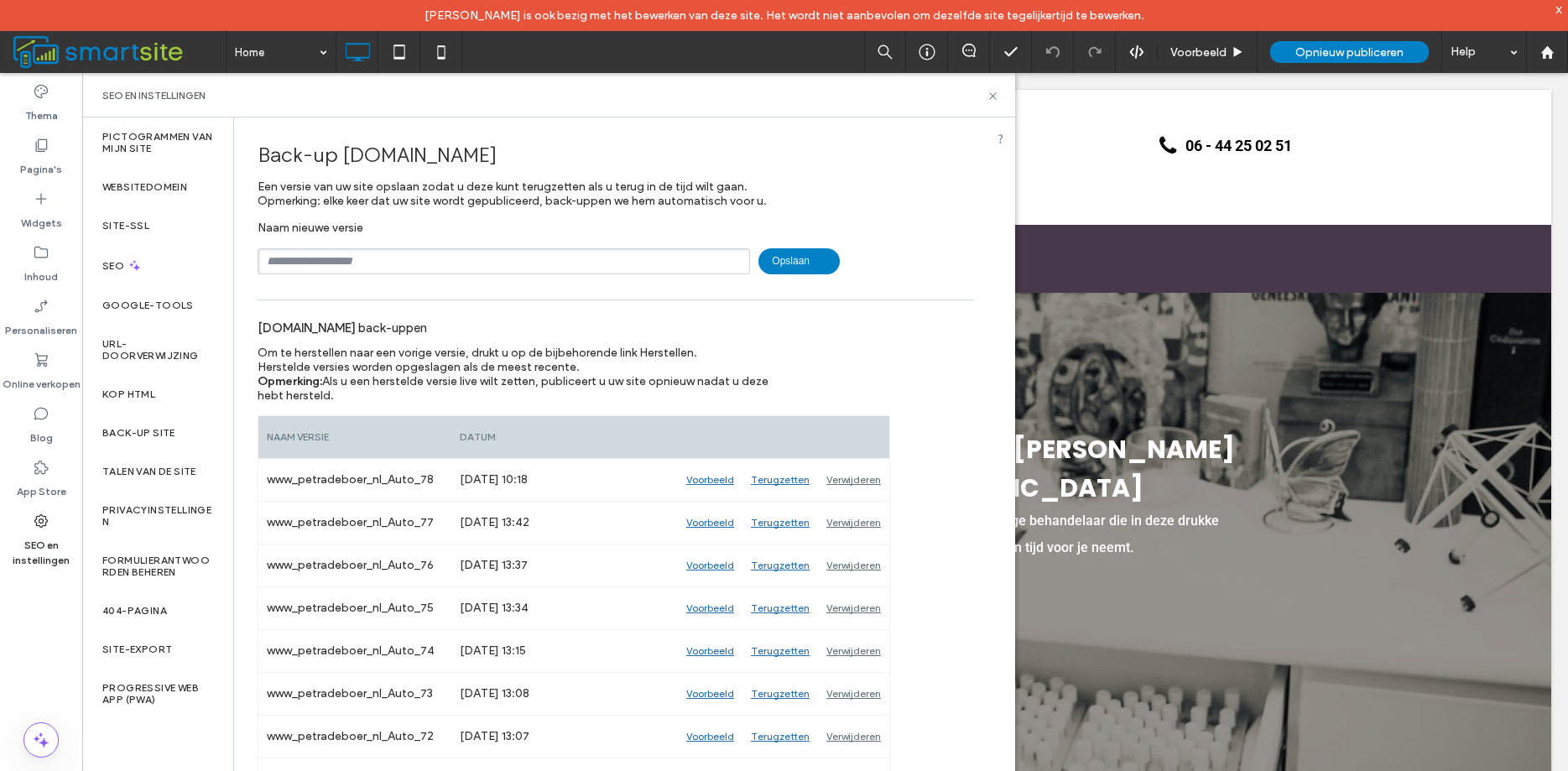
drag, startPoint x: 443, startPoint y: 254, endPoint x: 375, endPoint y: 400, distance: 161.1
click at [443, 715] on div "www_petradeboer_nl_Auto_72" at bounding box center [356, 736] width 193 height 42
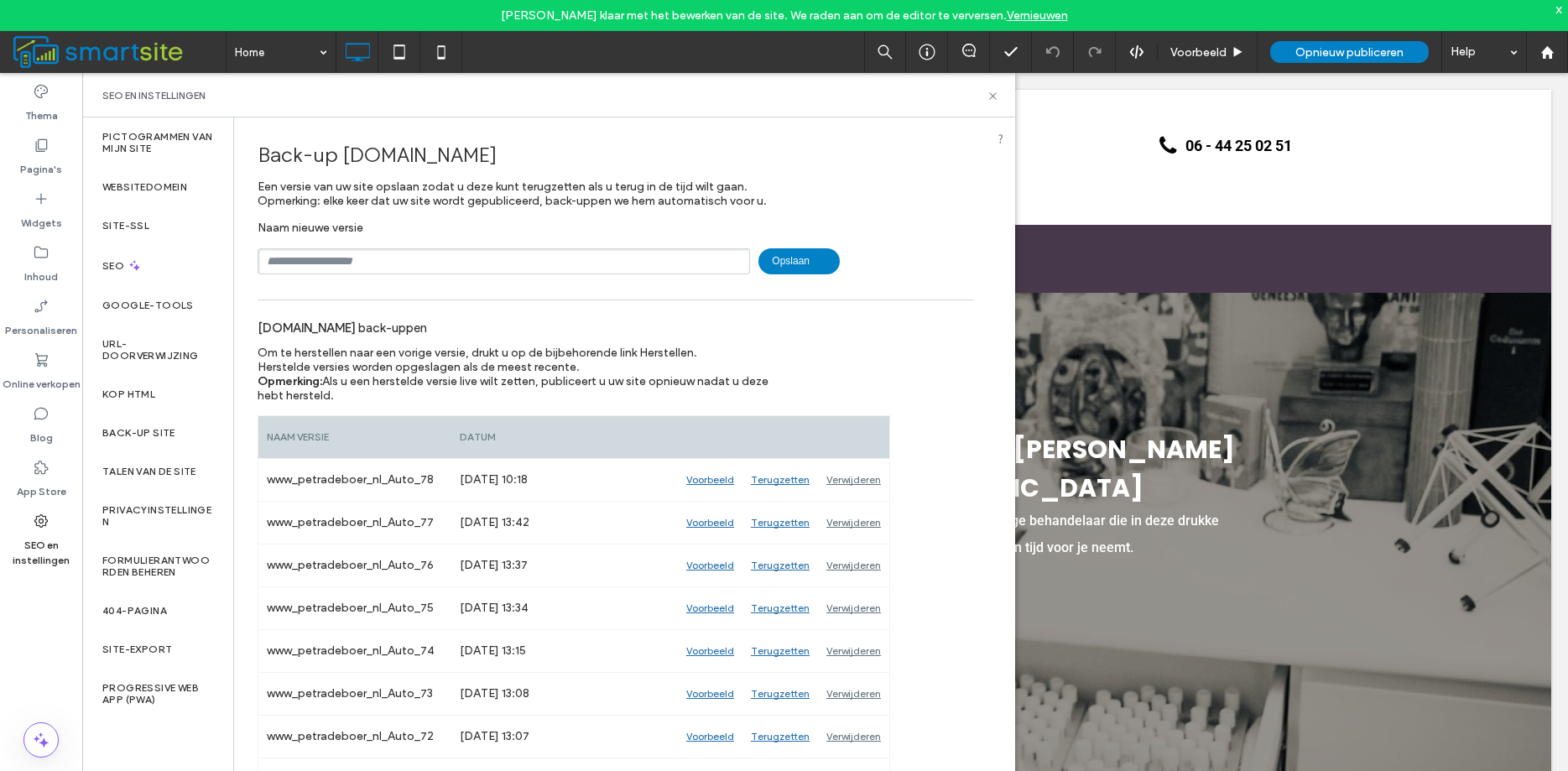
click at [383, 263] on input "text" at bounding box center [504, 261] width 493 height 26
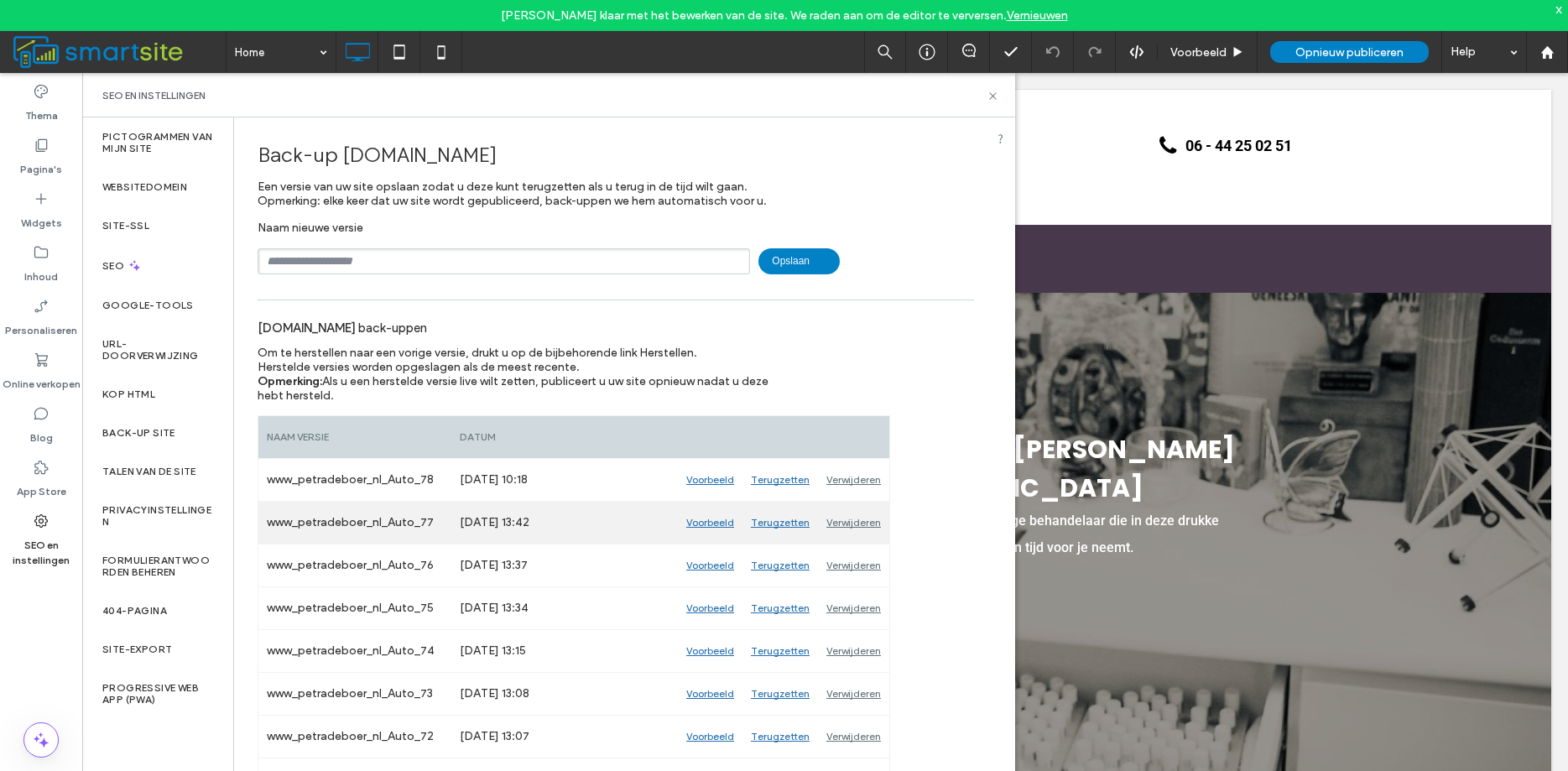
scroll to position [192, 0]
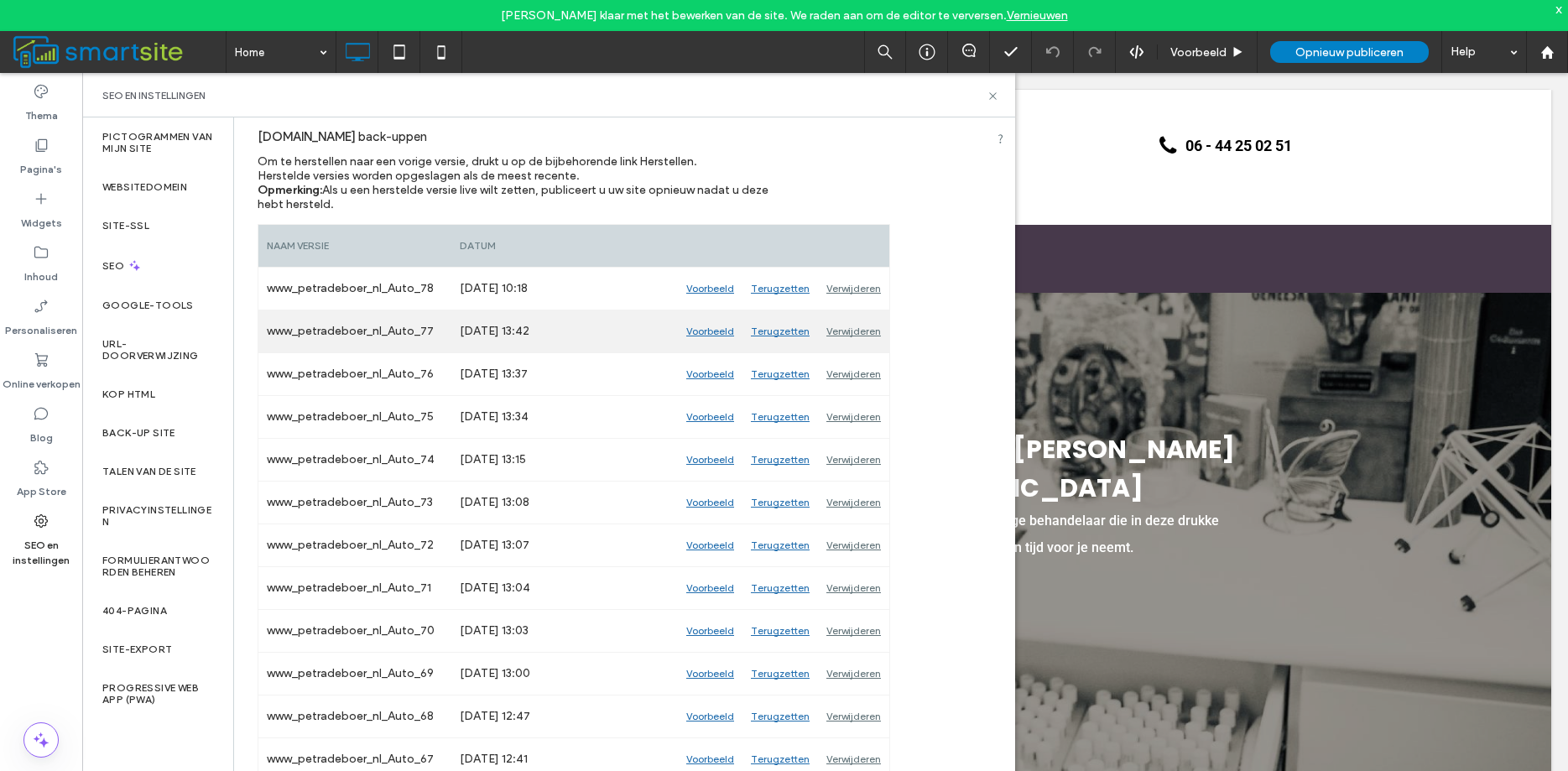
click at [703, 331] on div "Voorbeeld" at bounding box center [710, 331] width 64 height 42
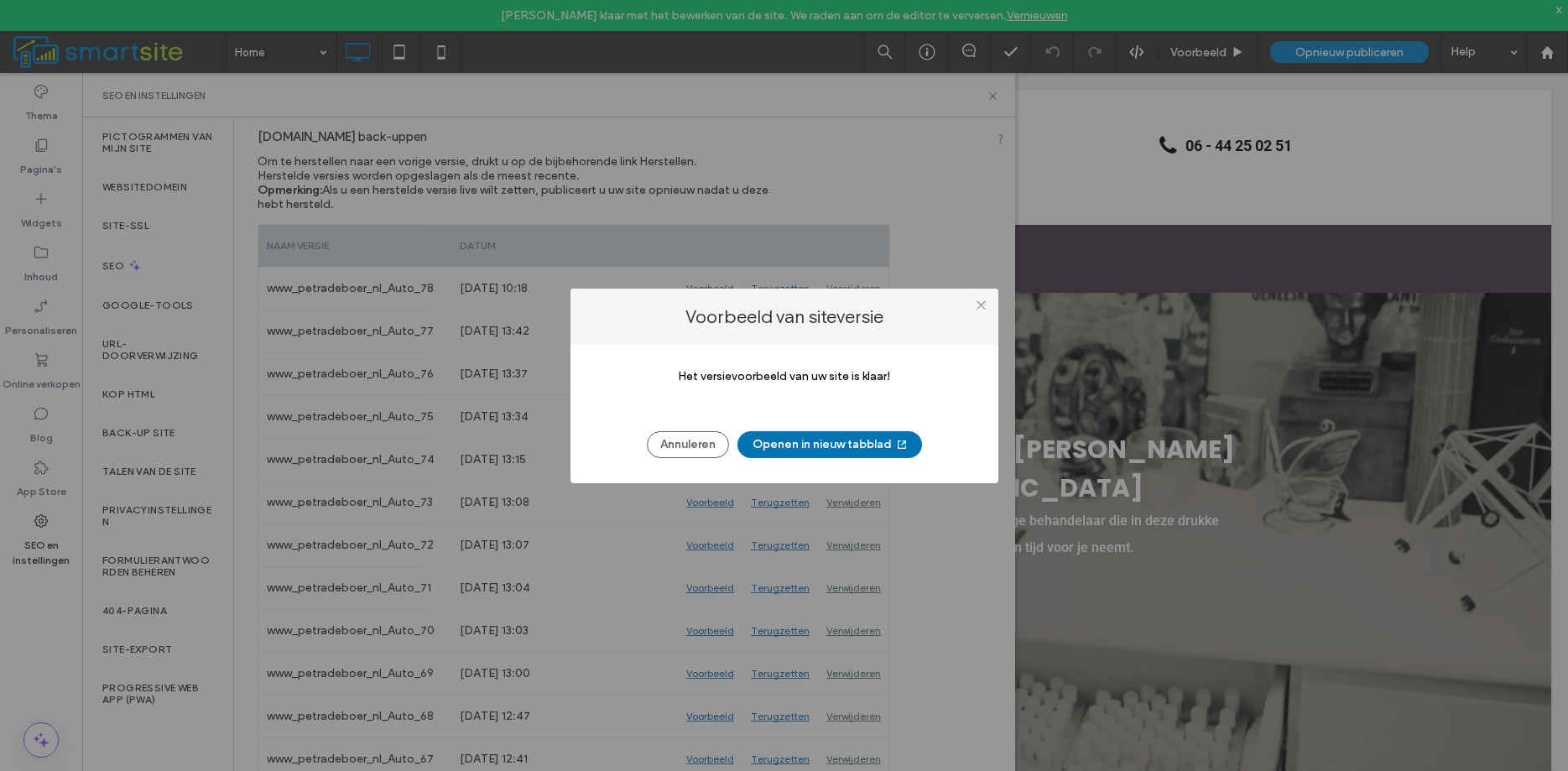
click at [816, 440] on button "Openen in nieuw tabblad" at bounding box center [830, 445] width 184 height 27
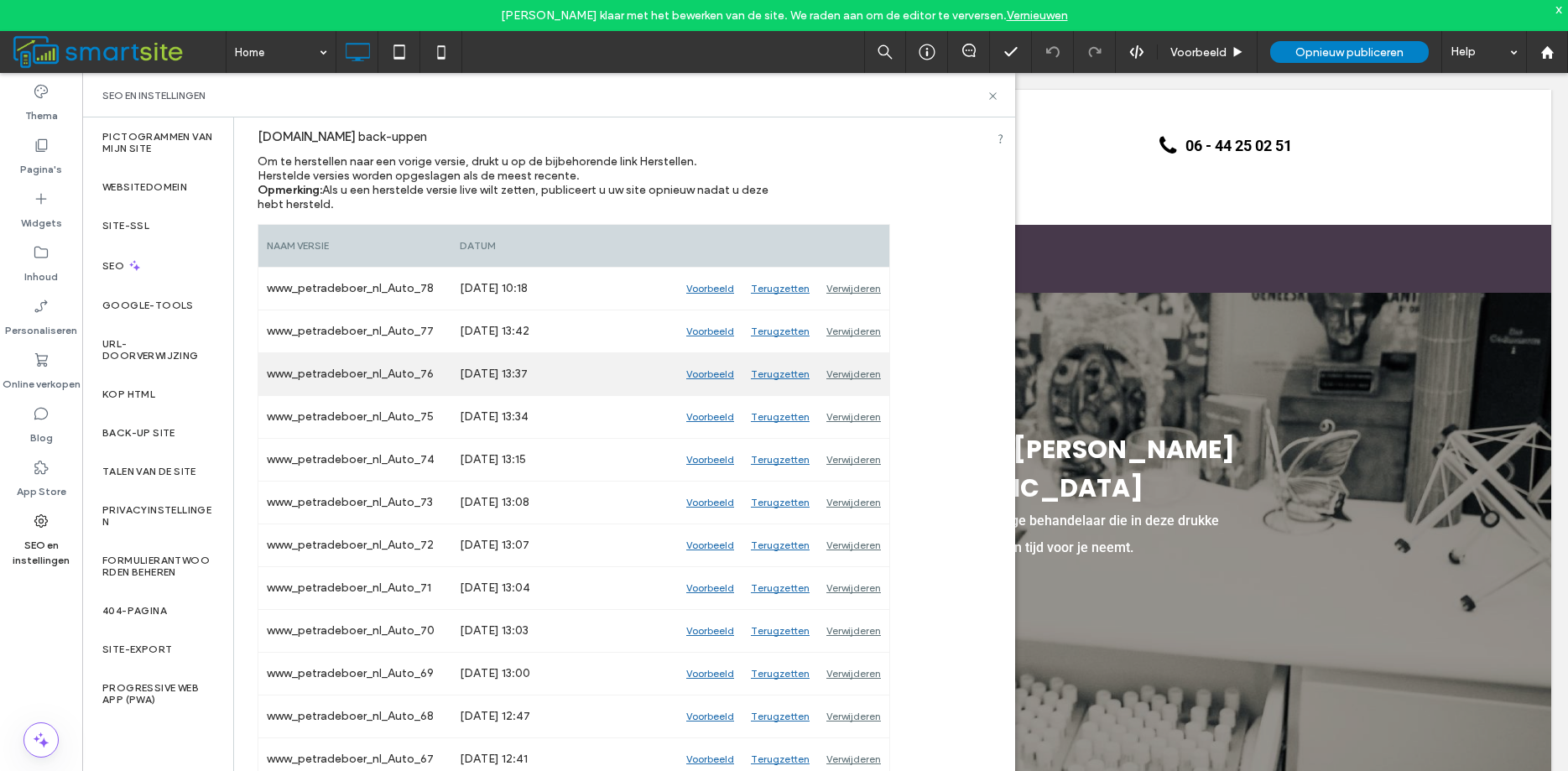
click at [724, 380] on div "Voorbeeld" at bounding box center [710, 373] width 64 height 42
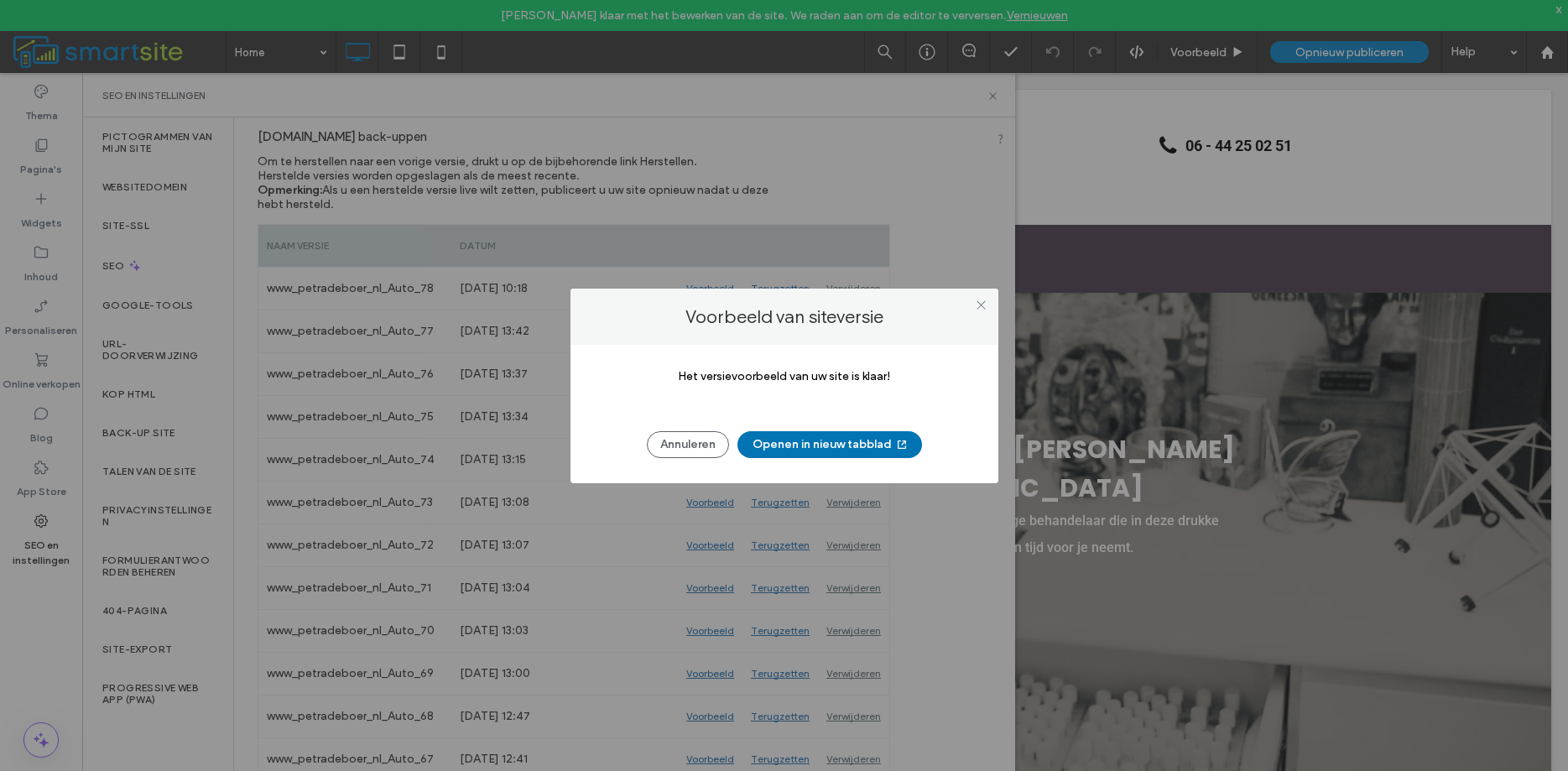
click at [767, 445] on button "Openen in nieuw tabblad" at bounding box center [830, 445] width 184 height 27
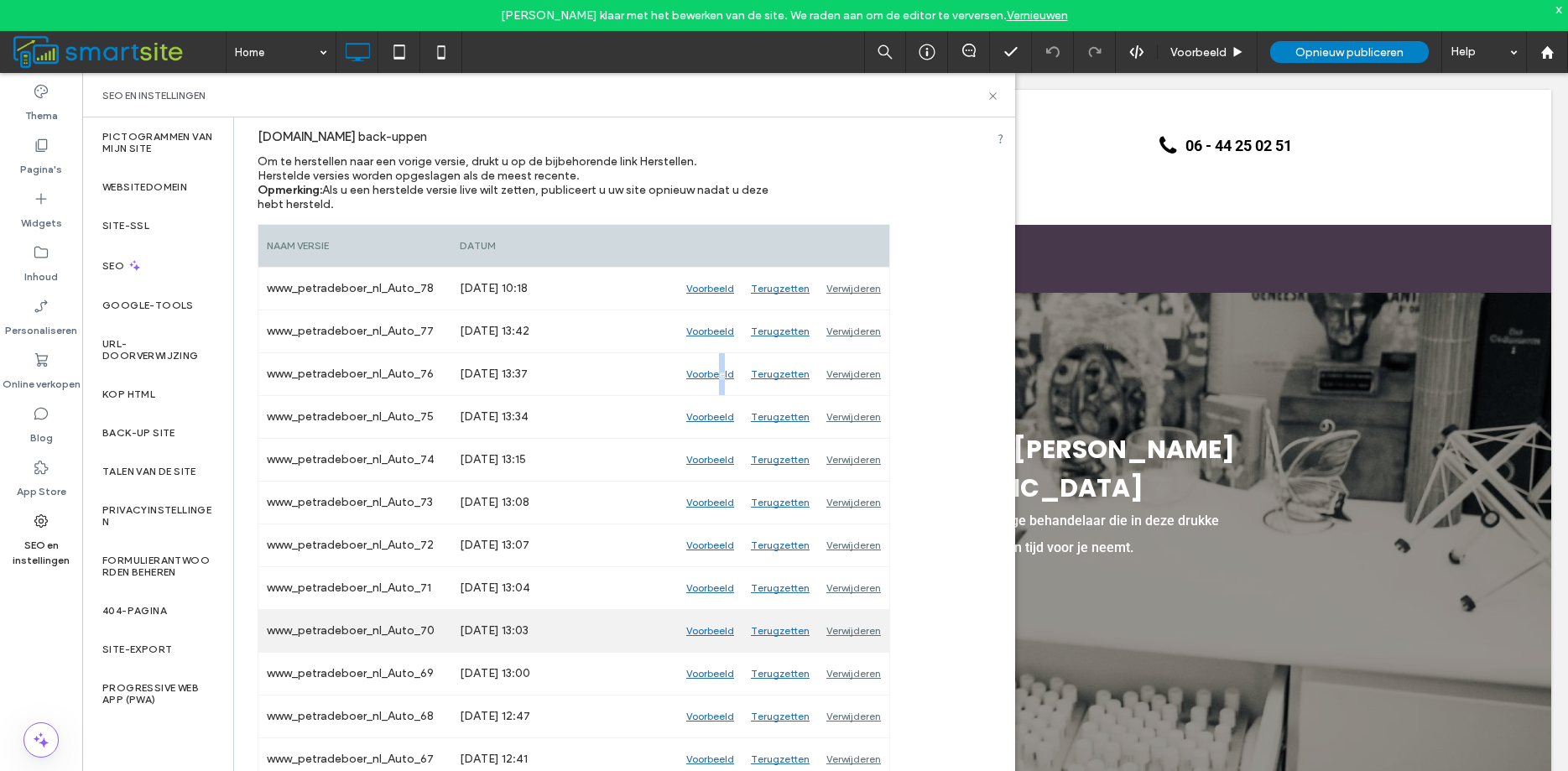
scroll to position [287, 0]
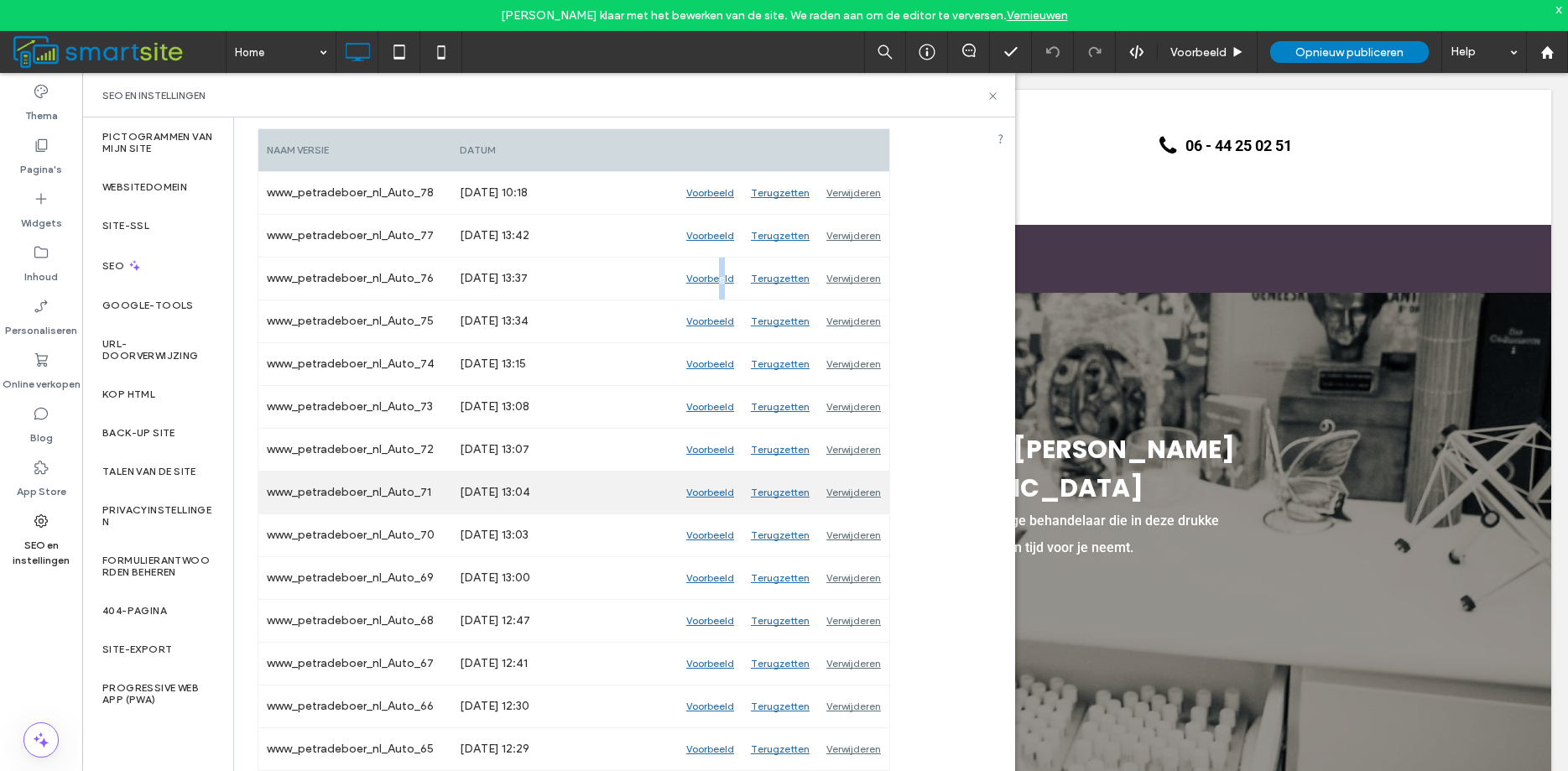
click at [715, 494] on div "Voorbeeld" at bounding box center [710, 493] width 64 height 42
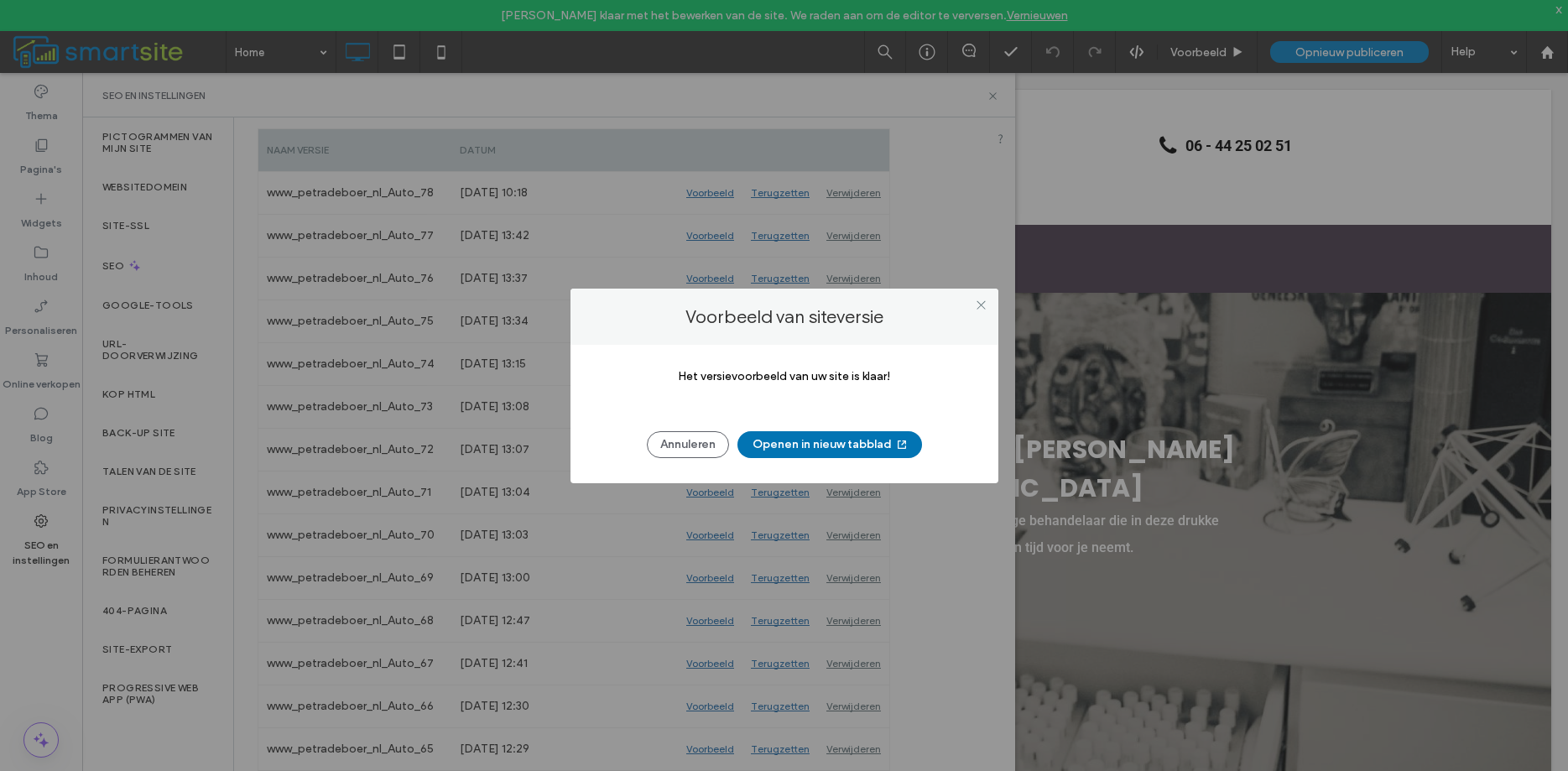
click at [779, 441] on button "Openen in nieuw tabblad" at bounding box center [830, 445] width 184 height 27
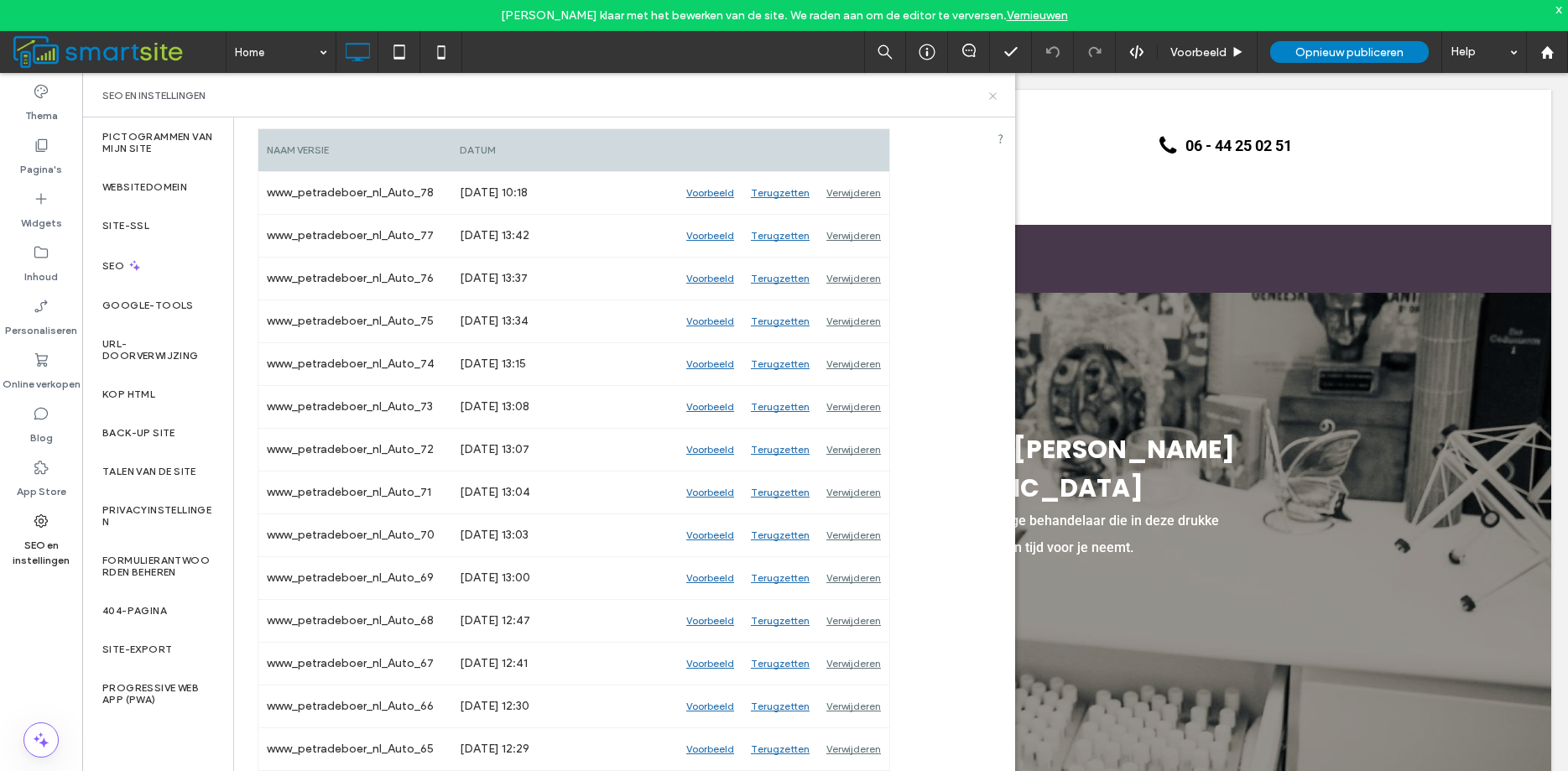
click at [995, 96] on icon at bounding box center [993, 96] width 13 height 13
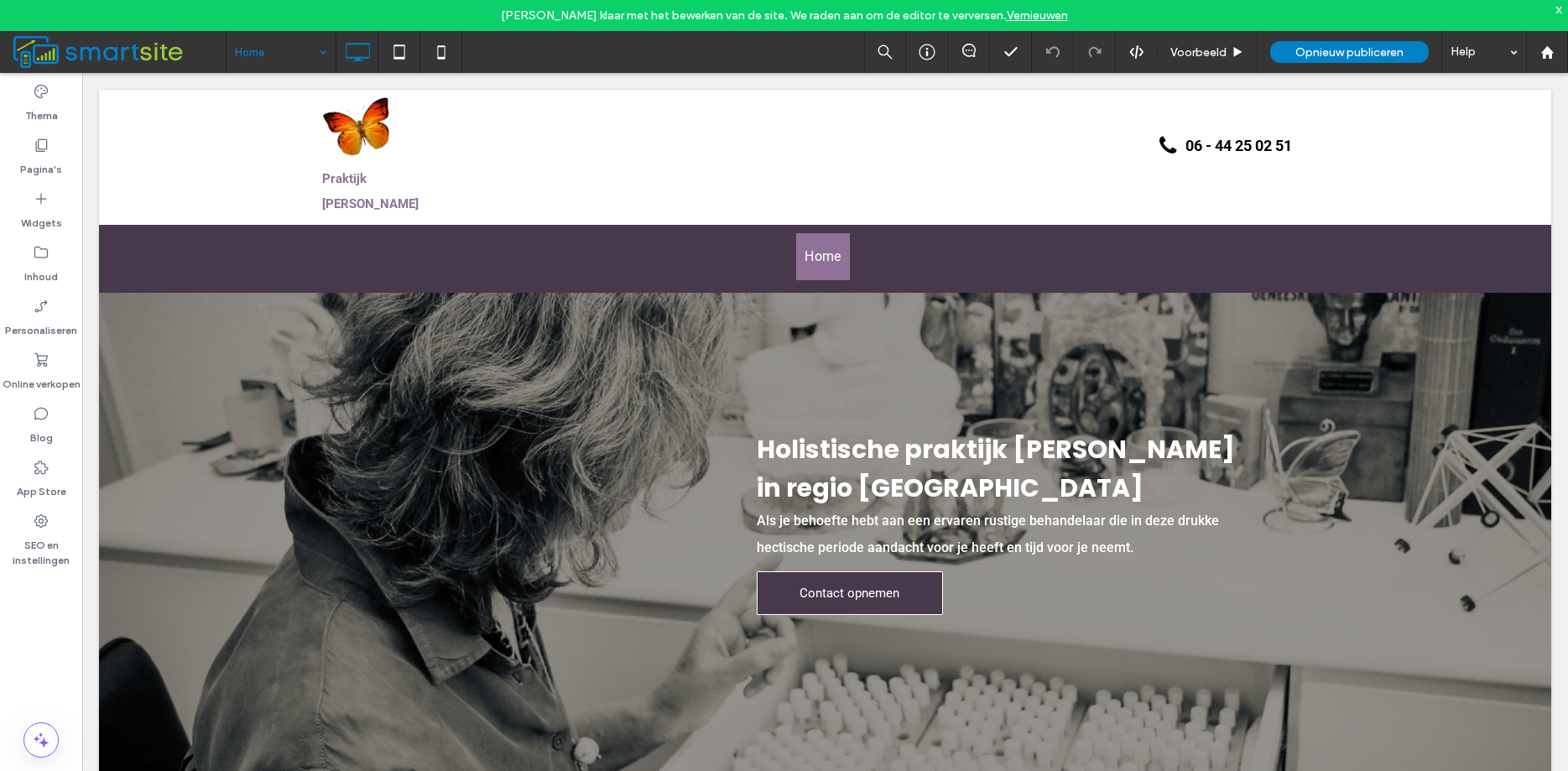
click at [323, 55] on div "Home" at bounding box center [281, 52] width 109 height 42
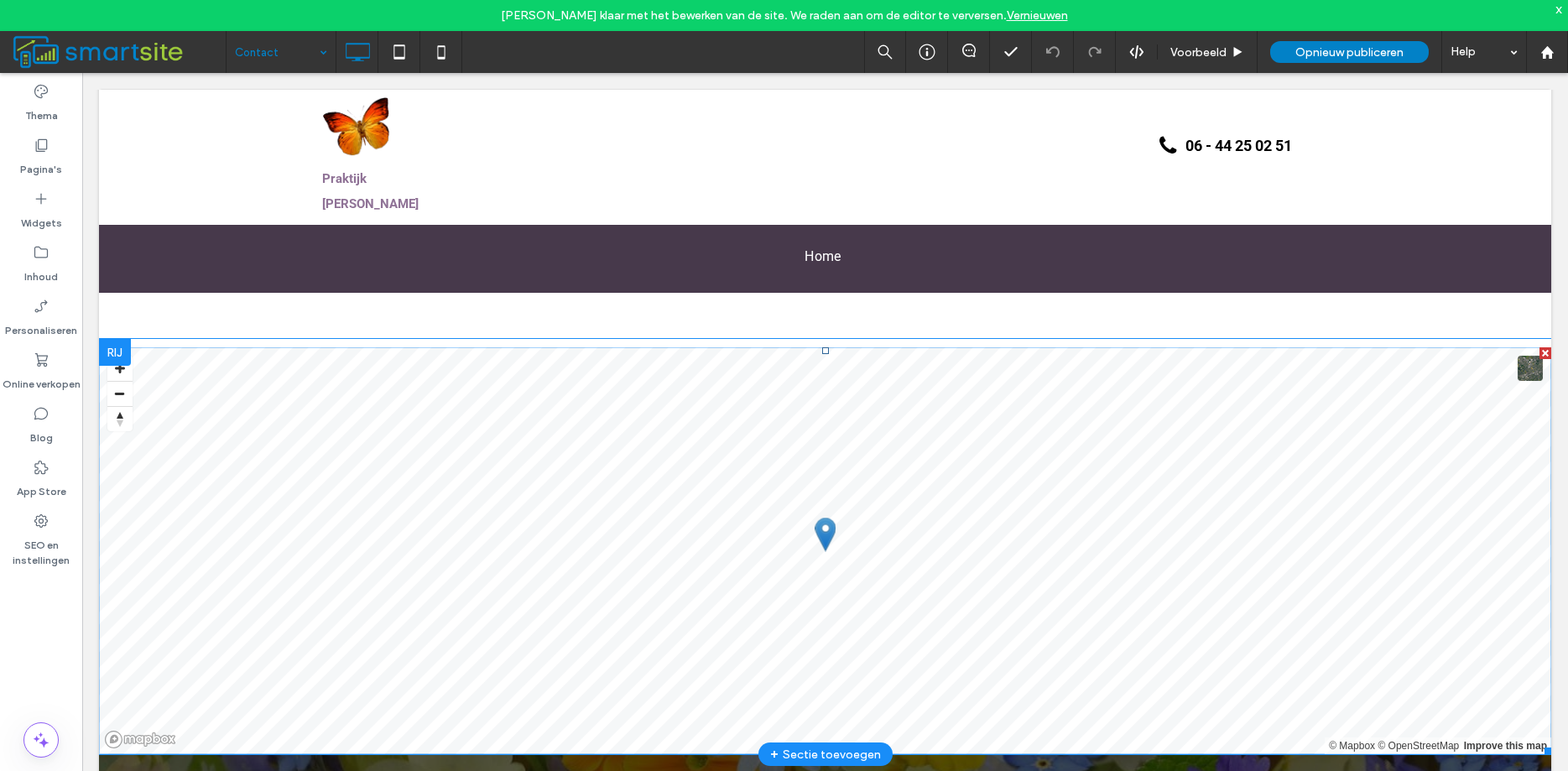
scroll to position [1027, 0]
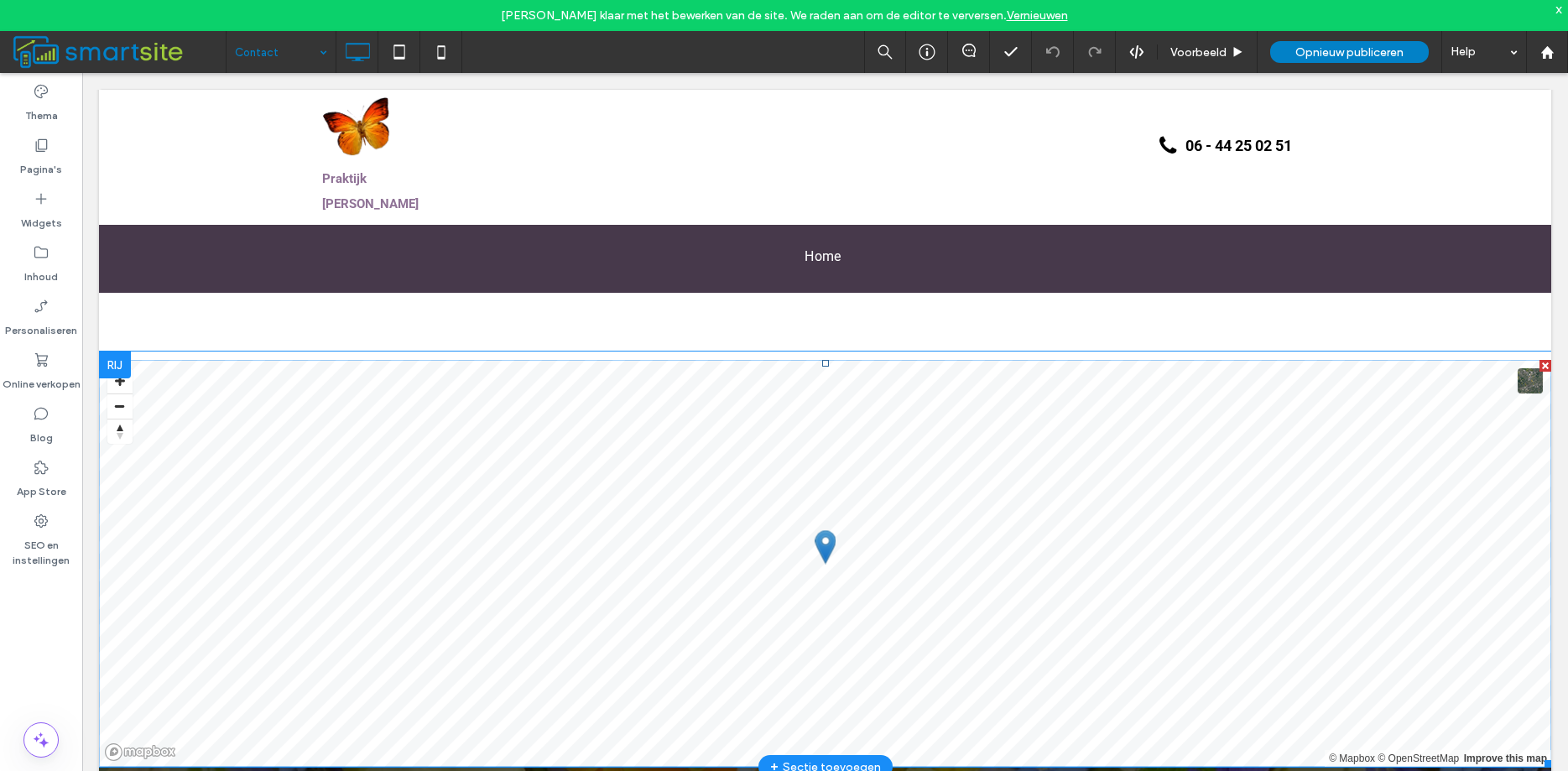
click at [124, 380] on span at bounding box center [826, 563] width 1452 height 407
click at [124, 381] on div "Voer uw bedrijfsadres in Liever Google Maps? Gebruik de Google Maps-integratie …" at bounding box center [244, 650] width 261 height 818
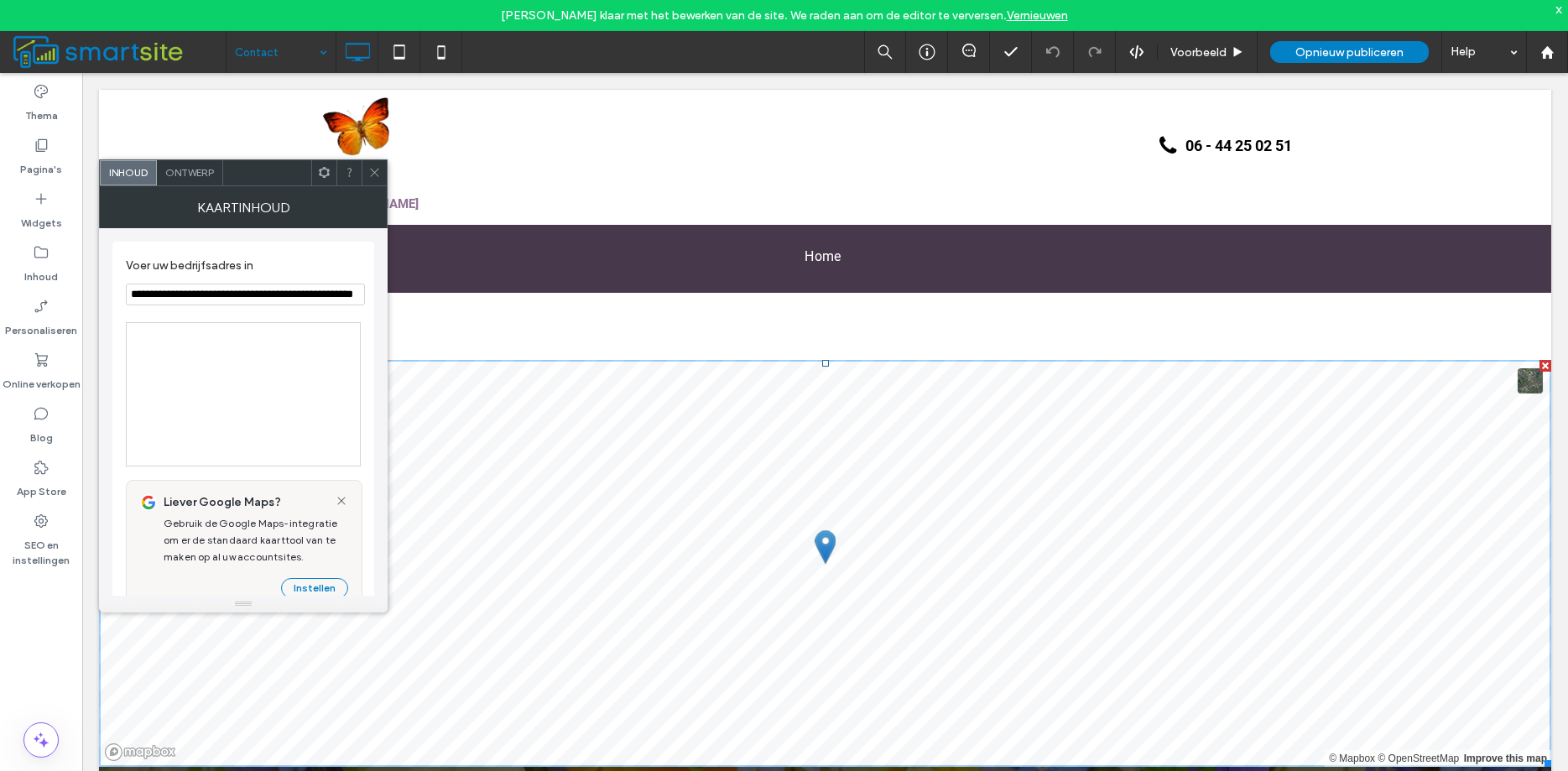
type input "**********"
click at [380, 168] on icon at bounding box center [374, 173] width 13 height 13
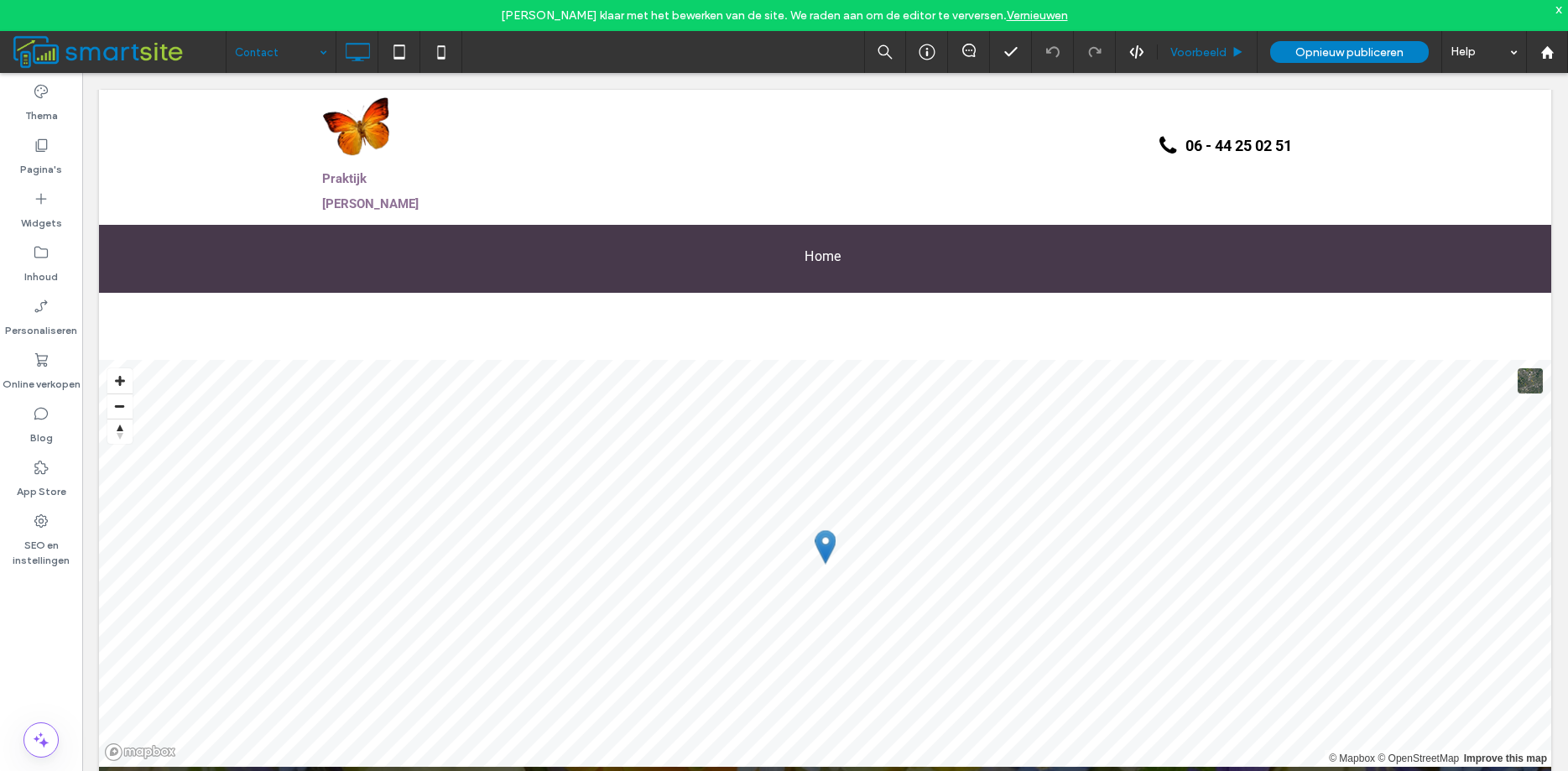
click at [1177, 47] on span "Voorbeeld" at bounding box center [1198, 53] width 56 height 14
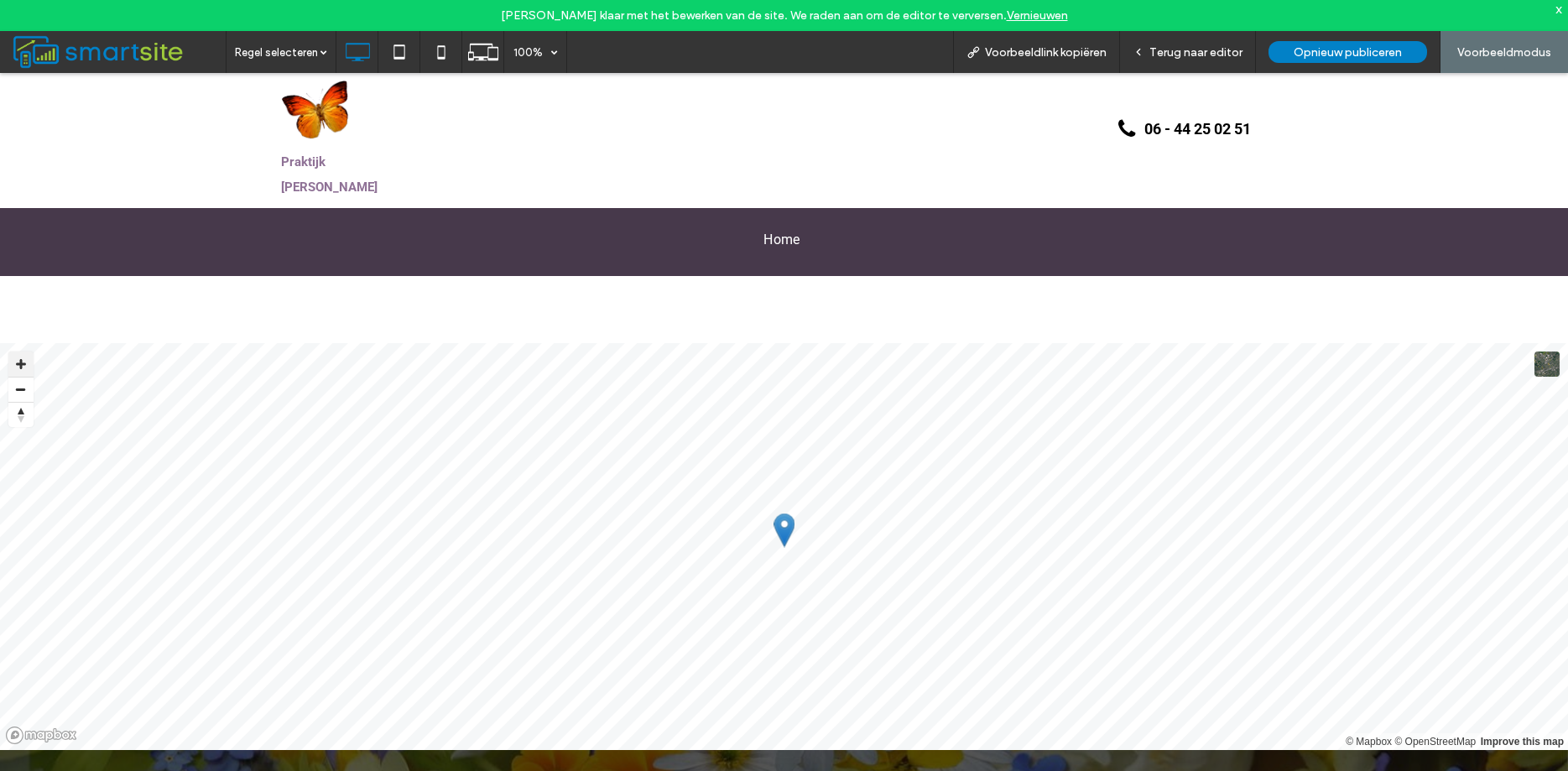
click at [19, 365] on button "Zoom in" at bounding box center [21, 364] width 25 height 25
click at [21, 363] on button "Zoom in" at bounding box center [21, 364] width 25 height 25
click at [21, 364] on button "Zoom in" at bounding box center [21, 364] width 25 height 25
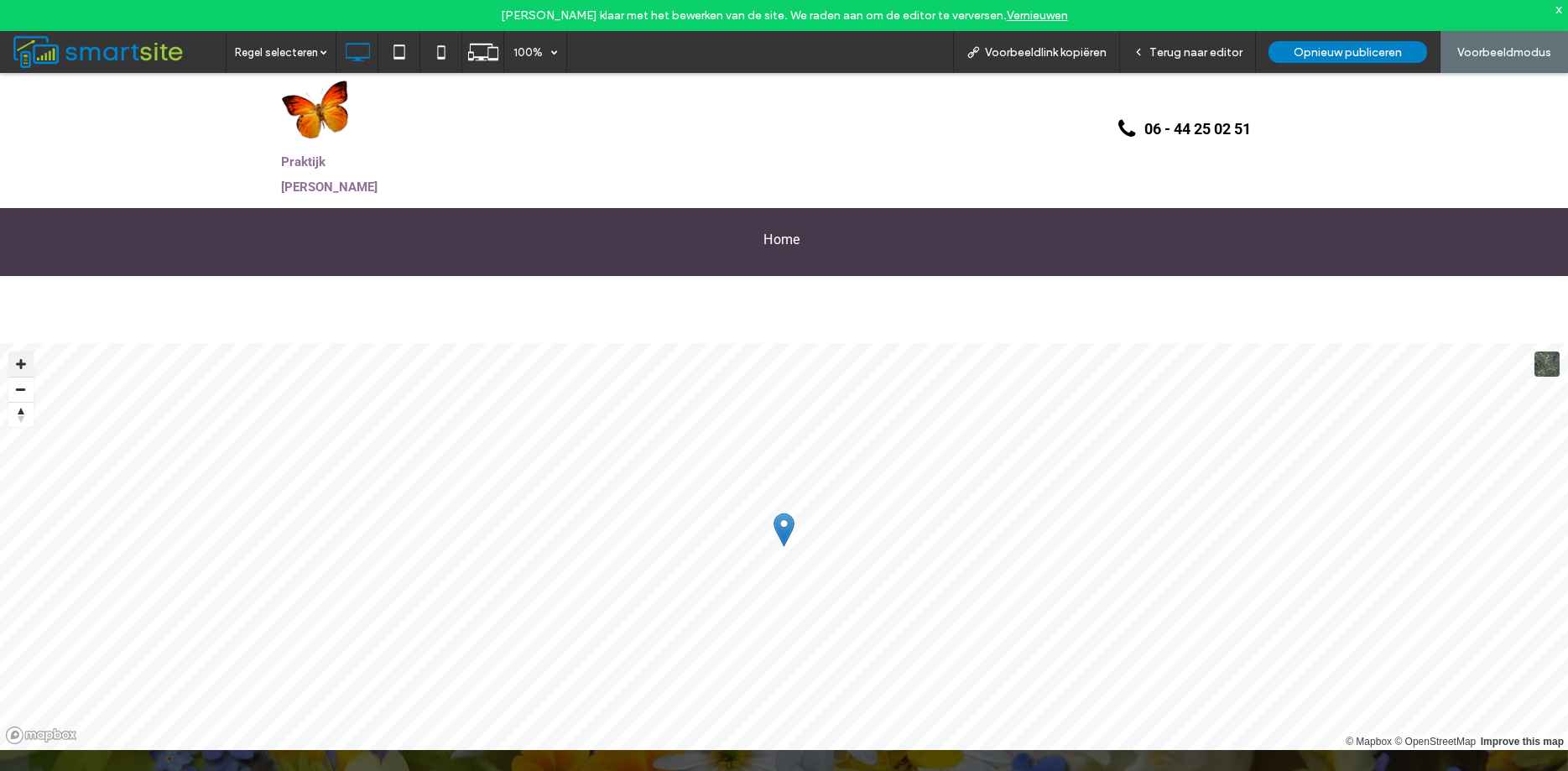
click at [21, 364] on button "Zoom in" at bounding box center [21, 364] width 25 height 25
click at [23, 364] on button "Zoom in" at bounding box center [21, 364] width 25 height 25
click at [24, 366] on button "Zoom in" at bounding box center [21, 364] width 25 height 25
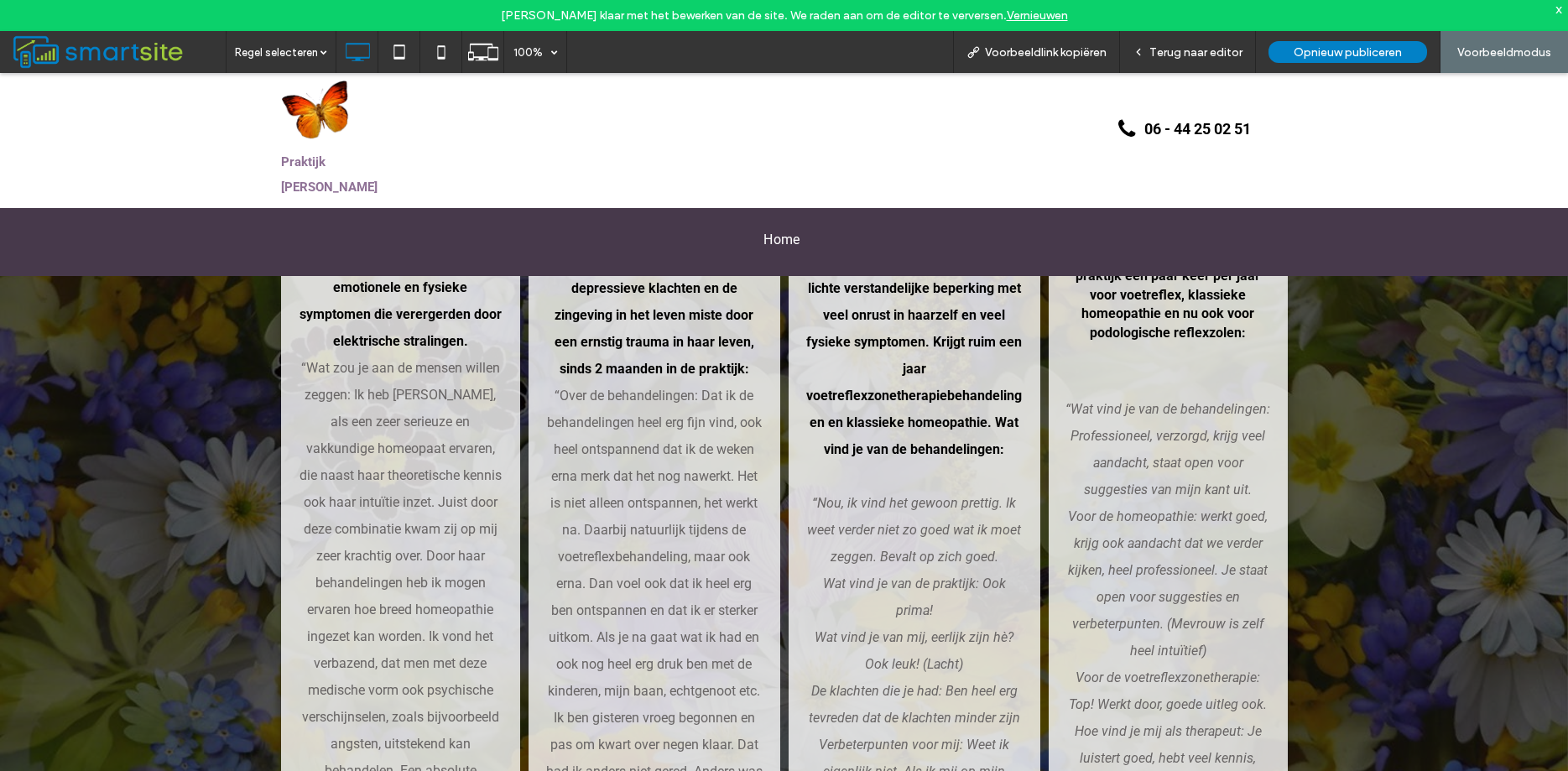
scroll to position [1112, 0]
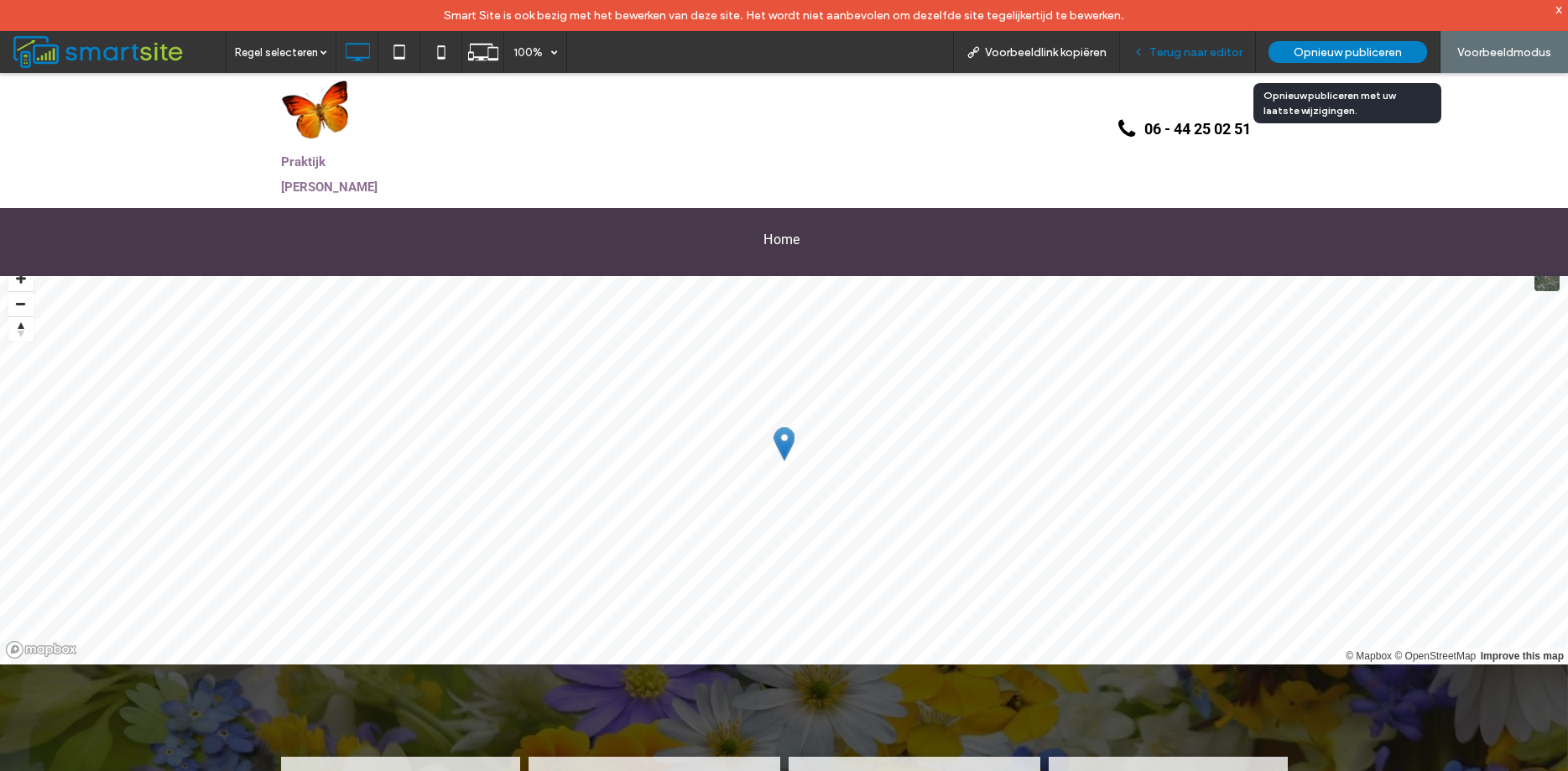
click at [1225, 48] on span "Terug naar editor" at bounding box center [1196, 53] width 93 height 14
click at [1195, 53] on span "Terug naar editor" at bounding box center [1196, 53] width 93 height 14
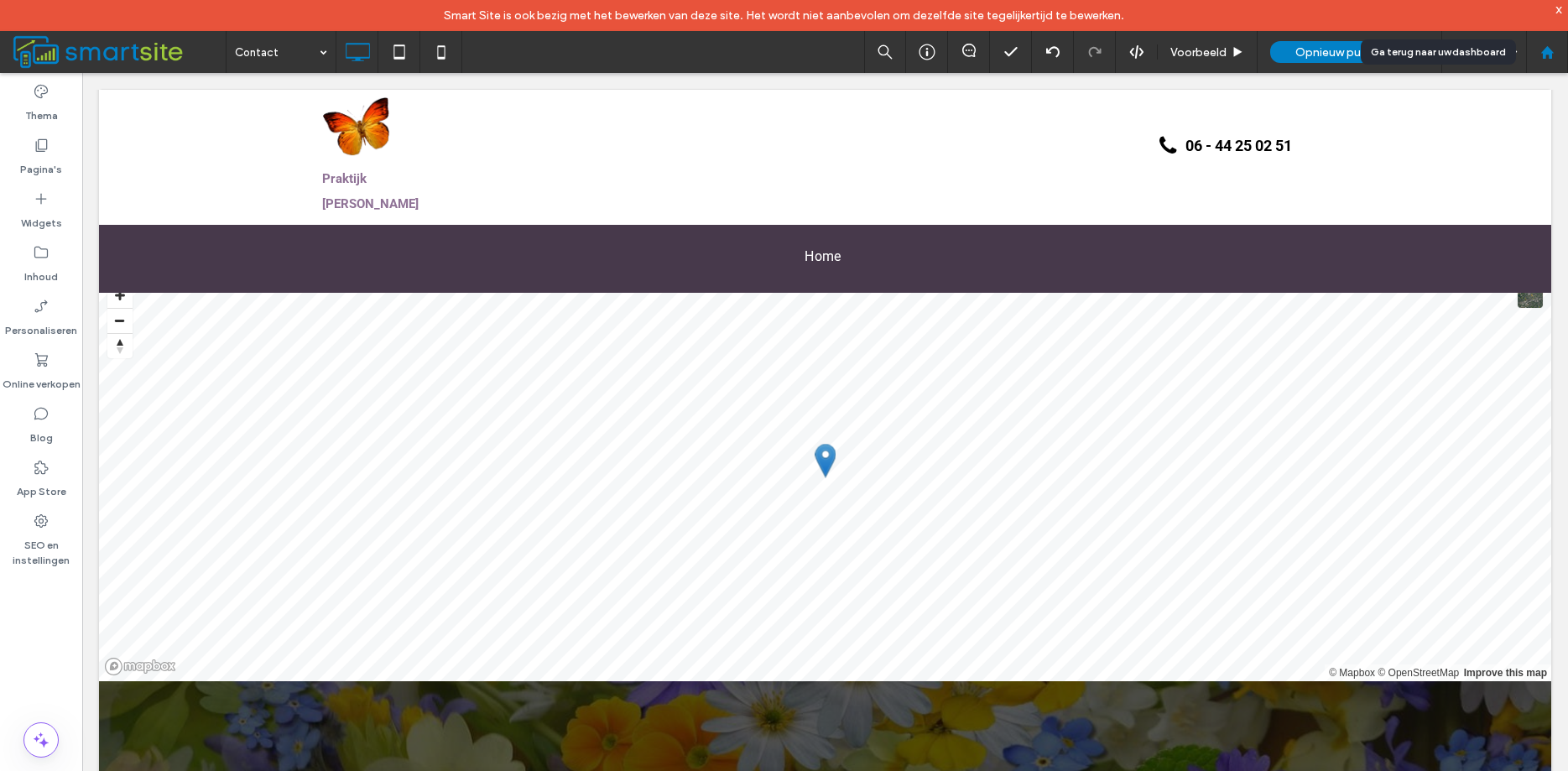
click at [1547, 48] on use at bounding box center [1547, 52] width 13 height 13
